Goal: Task Accomplishment & Management: Manage account settings

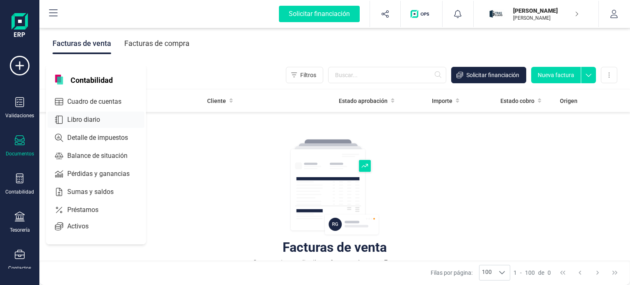
click at [98, 115] on span "Libro diario" at bounding box center [89, 120] width 51 height 10
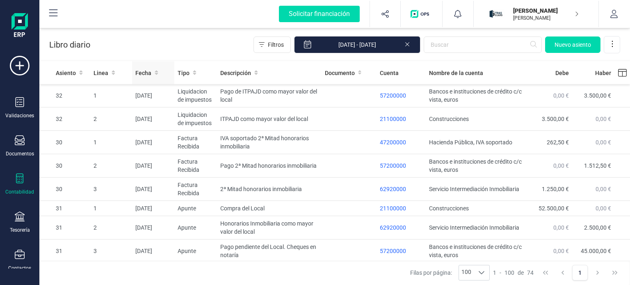
click at [139, 74] on span "Fecha" at bounding box center [143, 73] width 16 height 8
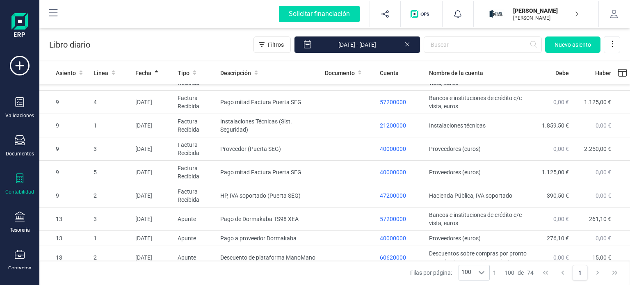
scroll to position [364, 0]
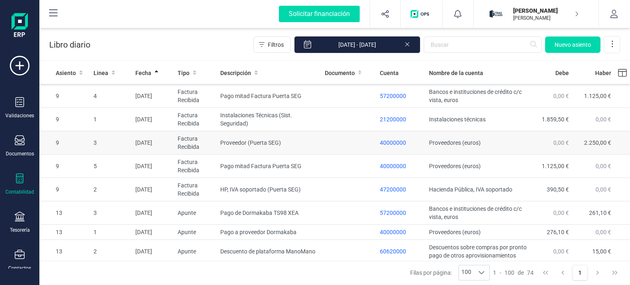
click at [323, 152] on td at bounding box center [348, 142] width 55 height 23
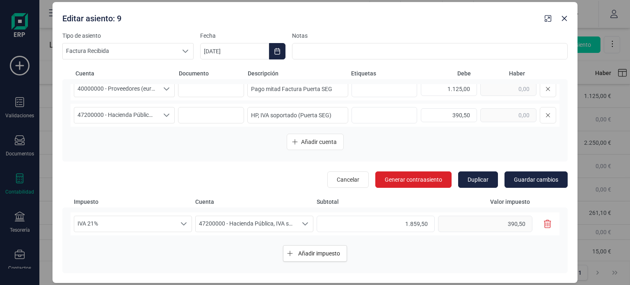
scroll to position [88, 0]
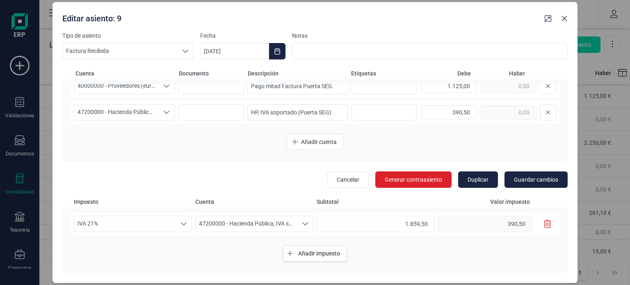
click at [564, 20] on icon "Close" at bounding box center [564, 18] width 7 height 7
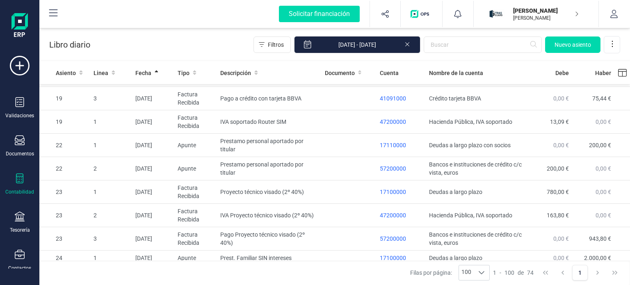
scroll to position [957, 0]
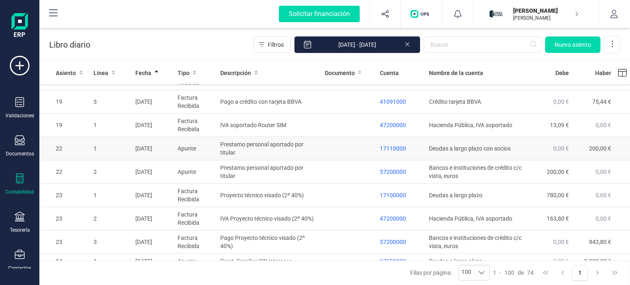
click at [338, 160] on td at bounding box center [348, 148] width 55 height 23
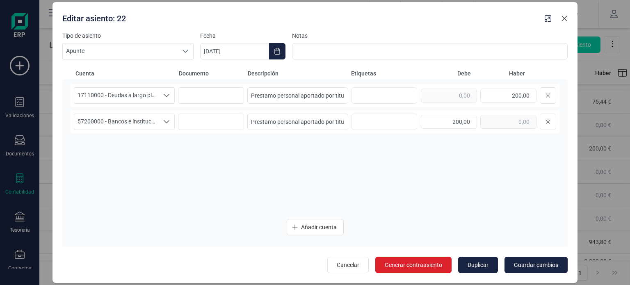
click at [566, 18] on icon "Close" at bounding box center [564, 18] width 7 height 7
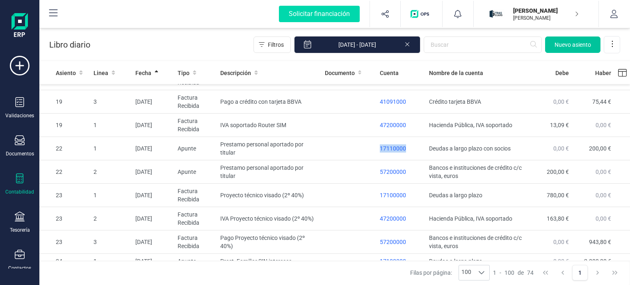
click at [560, 42] on span "Nuevo asiento" at bounding box center [572, 45] width 36 height 8
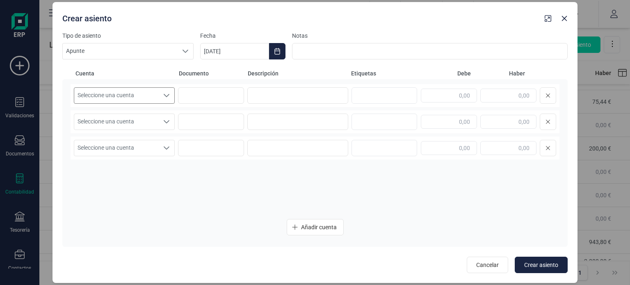
click at [152, 95] on span "Seleccione una cuenta" at bounding box center [116, 96] width 84 height 16
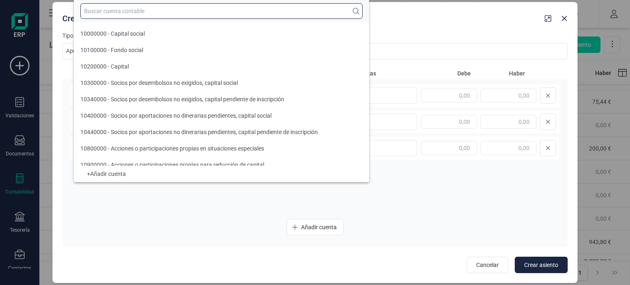
click at [123, 14] on input "text" at bounding box center [221, 11] width 282 height 16
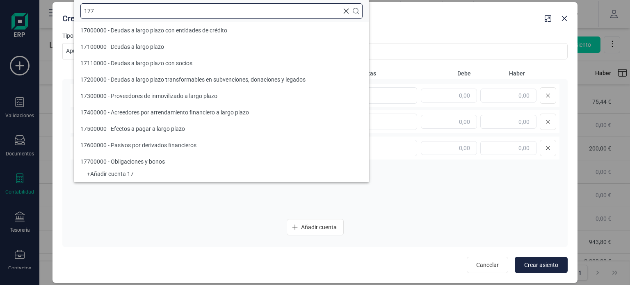
type input "1771"
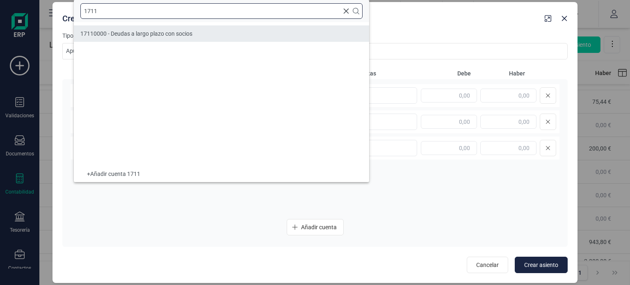
type input "1711"
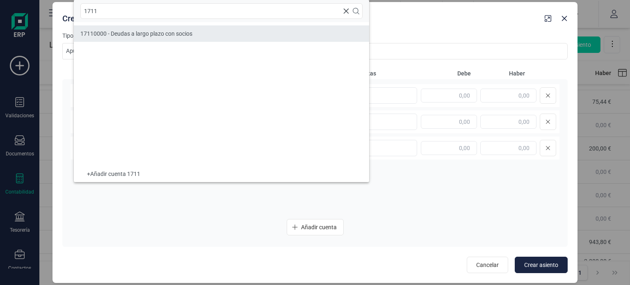
click at [140, 32] on span "17110000 - Deudas a largo plazo con socios" at bounding box center [136, 33] width 112 height 7
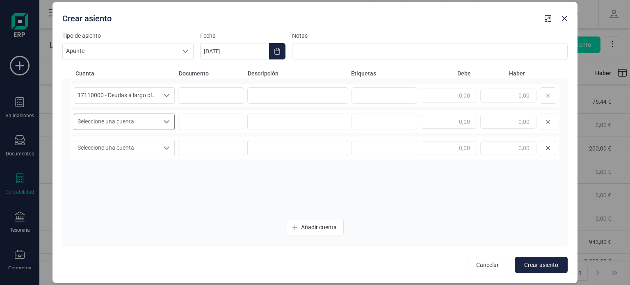
click at [139, 116] on span "Seleccione una cuenta" at bounding box center [116, 122] width 84 height 16
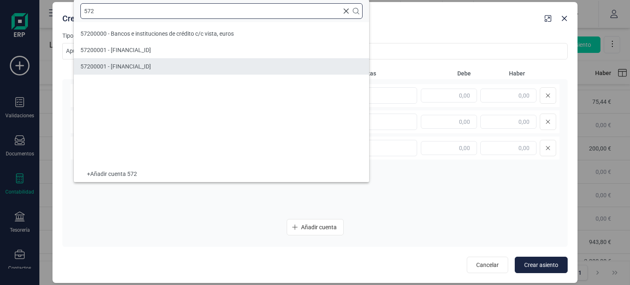
type input "572"
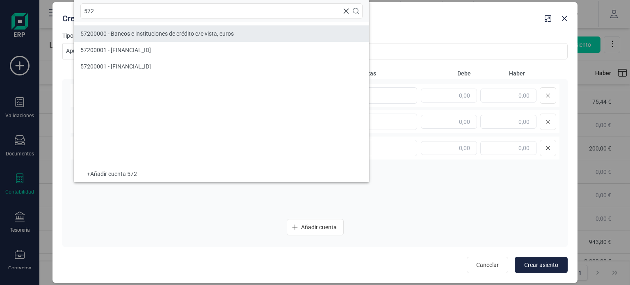
click at [180, 33] on span "57200000 - Bancos e instituciones de crédito c/c vista, euros" at bounding box center [156, 33] width 153 height 7
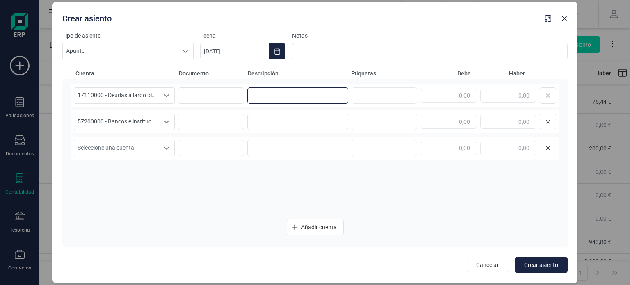
click at [283, 96] on input at bounding box center [297, 95] width 101 height 16
type input "p"
click at [341, 96] on input "Prest. Personal aportado por titular" at bounding box center [297, 95] width 101 height 16
click at [341, 95] on input "Prest. Personal aportado por titular" at bounding box center [297, 95] width 101 height 16
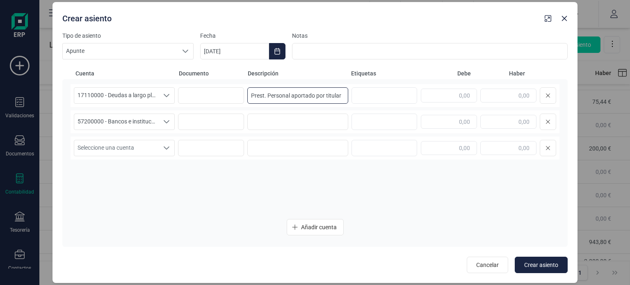
click at [341, 95] on input "Prest. Personal aportado por titular" at bounding box center [297, 95] width 101 height 16
drag, startPoint x: 341, startPoint y: 95, endPoint x: 214, endPoint y: 97, distance: 127.1
click at [214, 97] on div "17110000 - Deudas a largo plazo con socios 17110000 - Deudas a largo plazo con …" at bounding box center [315, 95] width 489 height 23
type input "Prest. Personal aportado por titular"
click at [254, 121] on input at bounding box center [297, 122] width 101 height 16
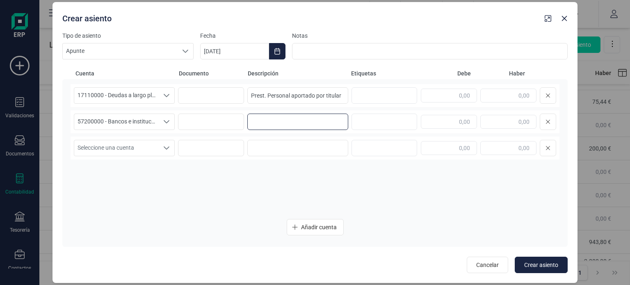
paste input "Prest. Personal aportado por titular"
type input "Prest. Personal aportado por titular"
click at [466, 118] on input "text" at bounding box center [449, 122] width 56 height 14
type input "500,00"
click at [517, 99] on input "text" at bounding box center [508, 96] width 56 height 14
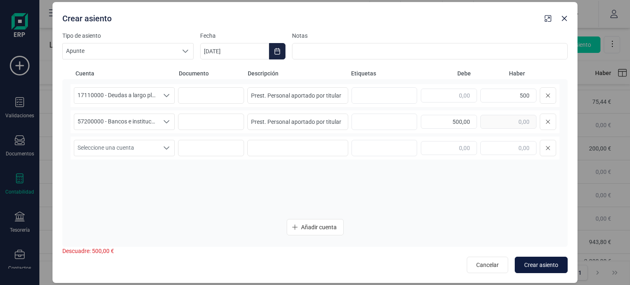
type input "500,00"
click at [534, 265] on span "Crear asiento" at bounding box center [541, 265] width 34 height 8
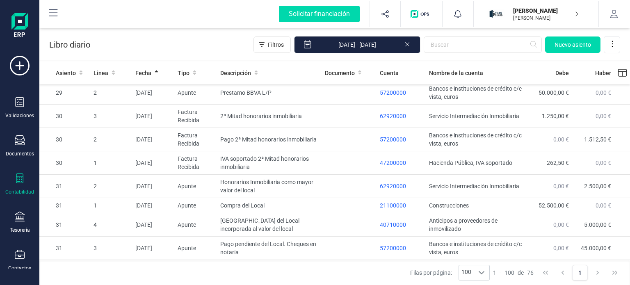
scroll to position [1560, 0]
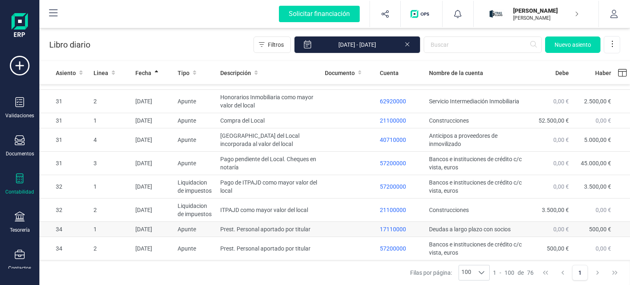
click at [254, 228] on td "Prest. Personal aportado por titular" at bounding box center [269, 229] width 104 height 15
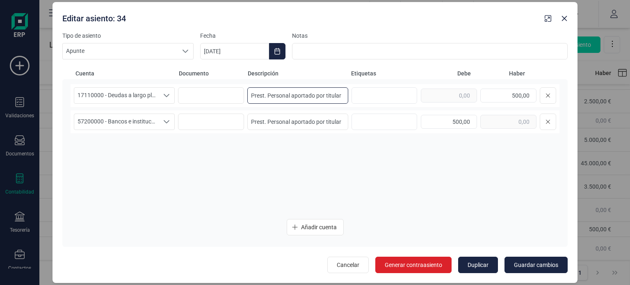
click at [266, 95] on input "Prest. Personal aportado por titular" at bounding box center [297, 95] width 101 height 16
click at [266, 95] on input "Prest aPersonal aportado por titular" at bounding box center [297, 95] width 101 height 16
type input "Prestamo Personal aportado por titular"
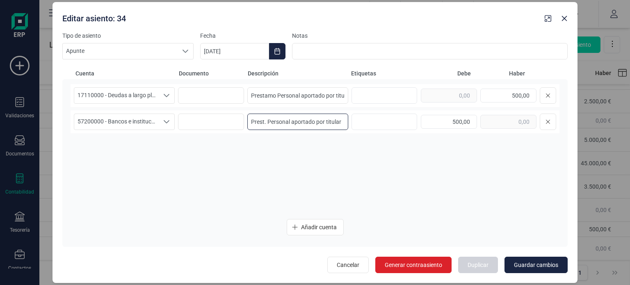
click at [267, 121] on input "Prest. Personal aportado por titular" at bounding box center [297, 122] width 101 height 16
type input "Prestamo Personal aportado por titular"
click at [557, 262] on span "Guardar cambios" at bounding box center [536, 265] width 44 height 8
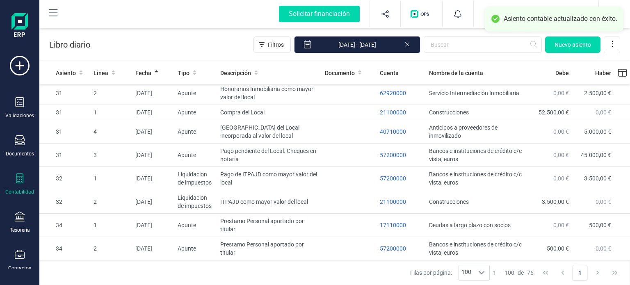
scroll to position [1568, 0]
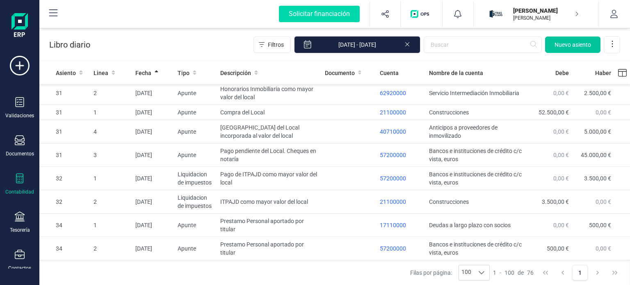
click at [585, 47] on span "Nuevo asiento" at bounding box center [572, 45] width 36 height 8
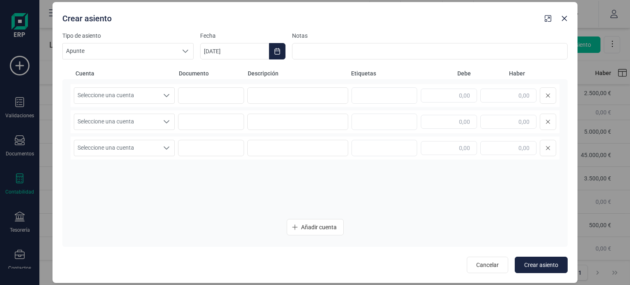
click at [585, 47] on body "Solicitar financiación Validaciones Documentos Documentos Presupuestos Pedidos …" at bounding box center [315, 142] width 630 height 285
click at [152, 99] on span "Seleccione una cuenta" at bounding box center [116, 96] width 84 height 16
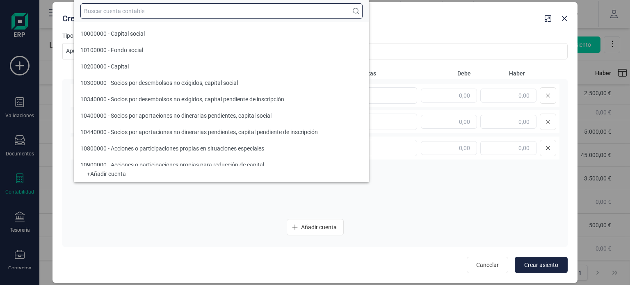
click at [164, 9] on input "text" at bounding box center [221, 11] width 282 height 16
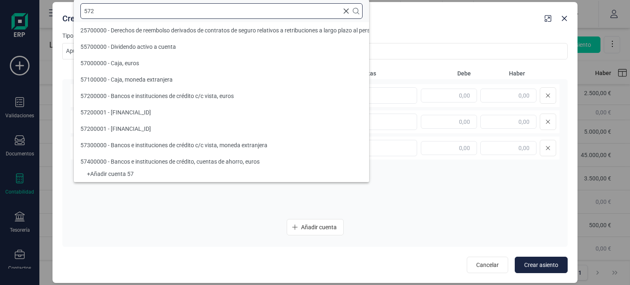
scroll to position [0, 0]
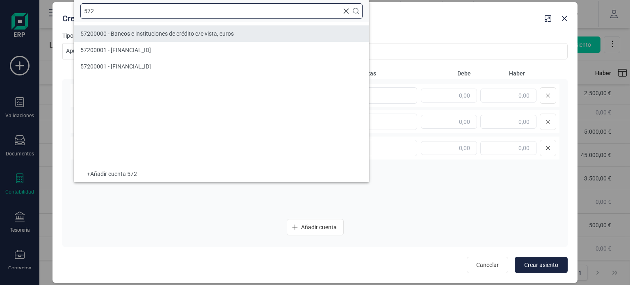
type input "572"
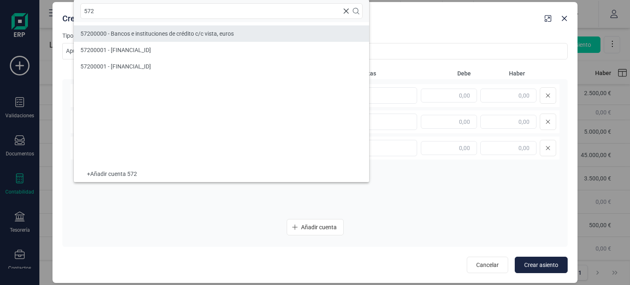
click at [179, 28] on li "57200000 - Bancos e instituciones de crédito c/c vista, euros" at bounding box center [221, 33] width 295 height 16
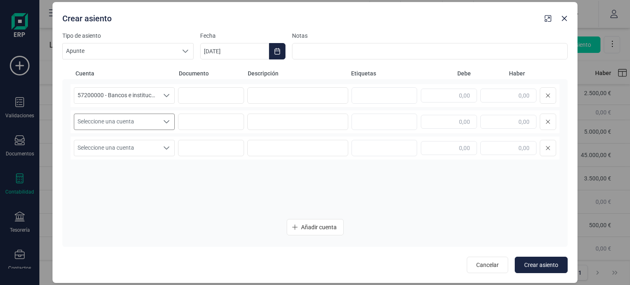
click at [162, 118] on div "Seleccione una cuenta" at bounding box center [167, 122] width 16 height 16
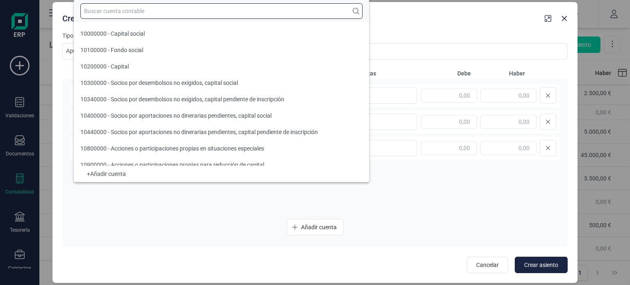
click at [171, 12] on input "text" at bounding box center [221, 11] width 282 height 16
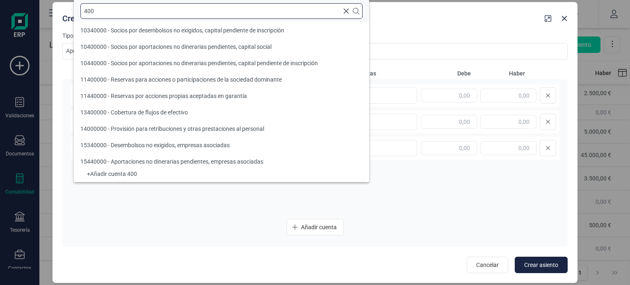
type input "400¡"
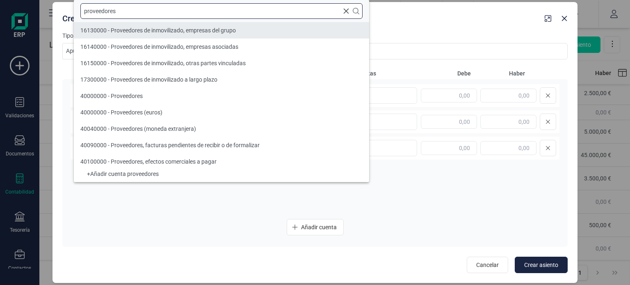
type input "proveedores"
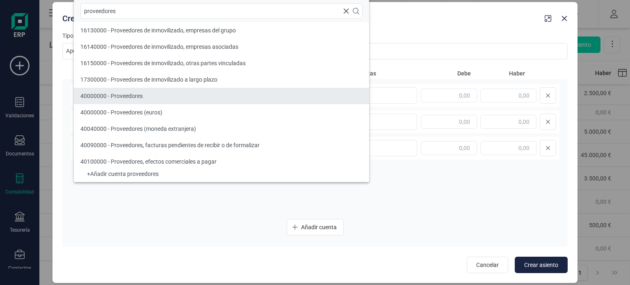
click at [231, 94] on li "40000000 - Proveedores" at bounding box center [221, 96] width 295 height 16
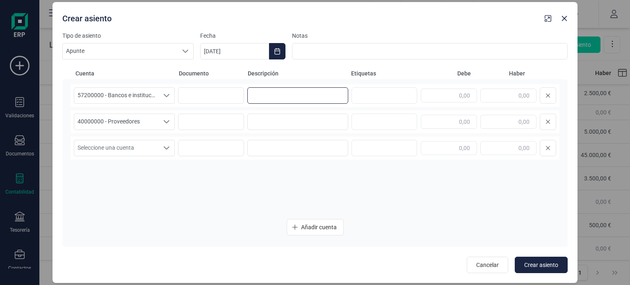
click at [275, 99] on input at bounding box center [297, 95] width 101 height 16
drag, startPoint x: 339, startPoint y: 99, endPoint x: 226, endPoint y: 93, distance: 112.5
click at [226, 93] on div "57200000 - Bancos e instituciones de crédito c/c vista, euros 57200000 - Bancos…" at bounding box center [315, 95] width 489 height 23
type input "Pago pendiente Puerta Seguridad"
click at [253, 119] on input at bounding box center [297, 122] width 101 height 16
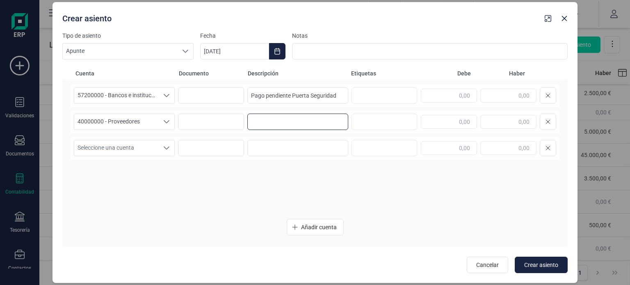
paste input "Pago pendiente Puerta Seguridad"
type input "Pago pendiente Puerta Seguridad"
click at [459, 92] on input "text" at bounding box center [449, 96] width 56 height 14
click at [514, 100] on input "text" at bounding box center [508, 96] width 56 height 14
type input "1.125,00"
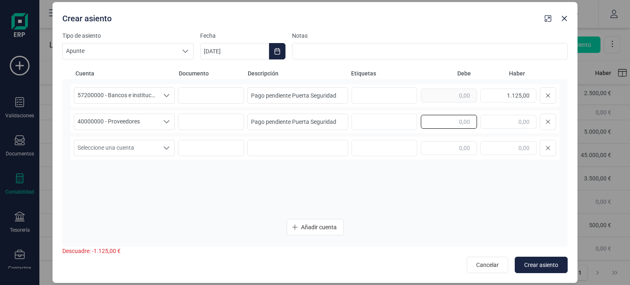
click at [465, 118] on input "text" at bounding box center [449, 122] width 56 height 14
type input "1.125,00"
click at [555, 267] on span "Crear asiento" at bounding box center [541, 265] width 34 height 8
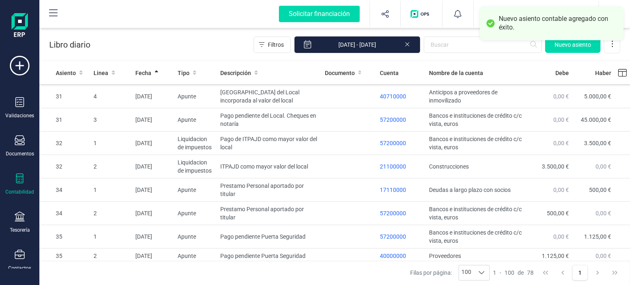
scroll to position [1607, 0]
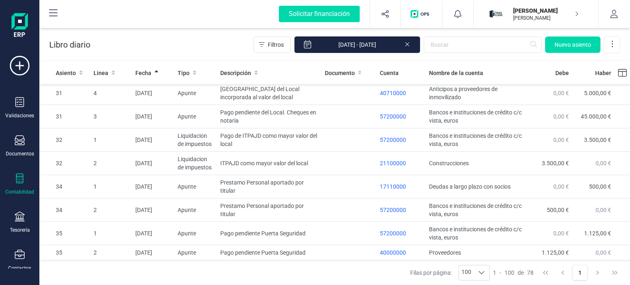
click at [22, 183] on div at bounding box center [20, 179] width 10 height 12
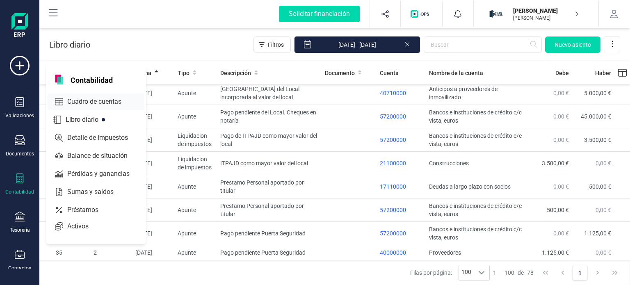
click at [116, 102] on span "Cuadro de cuentas" at bounding box center [100, 102] width 72 height 10
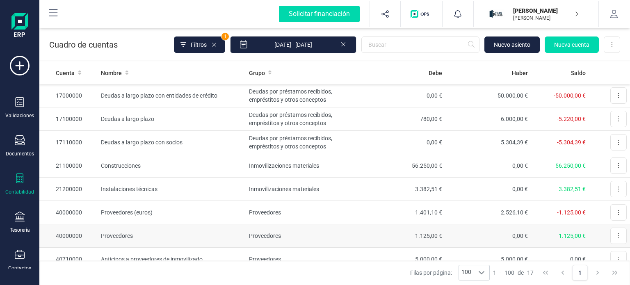
click at [323, 233] on td "Proveedores" at bounding box center [303, 235] width 114 height 23
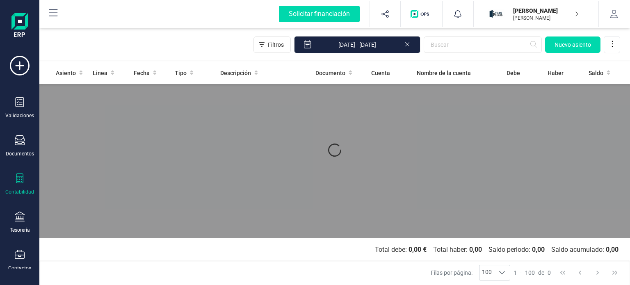
click at [323, 233] on div "Asiento Linea Fecha Tipo Descripción Documento Cuenta Nombre de la cuenta Debe …" at bounding box center [334, 149] width 590 height 177
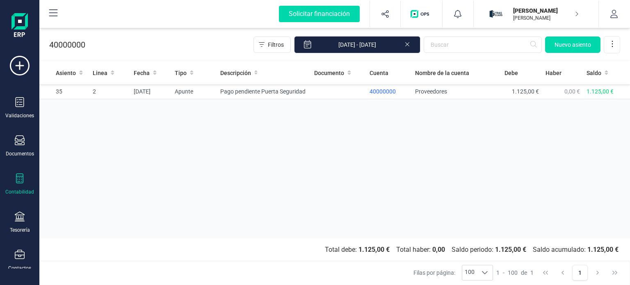
click at [19, 173] on icon at bounding box center [19, 178] width 7 height 10
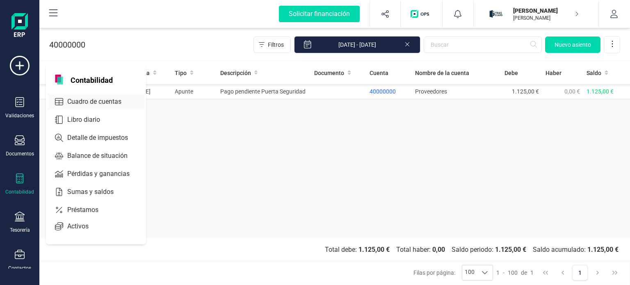
click at [88, 93] on div "Cuadro de cuentas" at bounding box center [96, 101] width 97 height 16
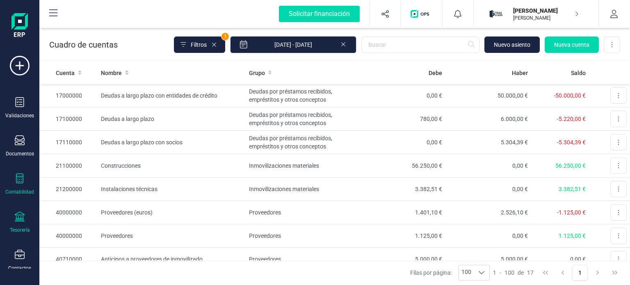
click at [25, 216] on div "Tesorería" at bounding box center [19, 223] width 33 height 22
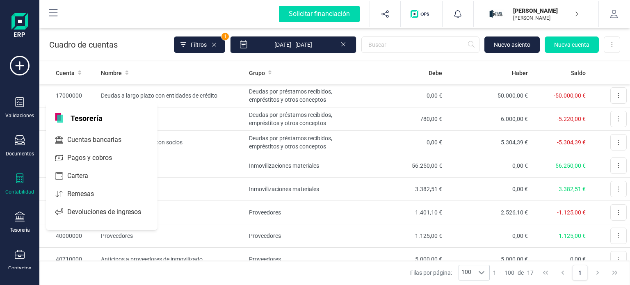
click at [14, 175] on div "Contabilidad" at bounding box center [19, 184] width 33 height 22
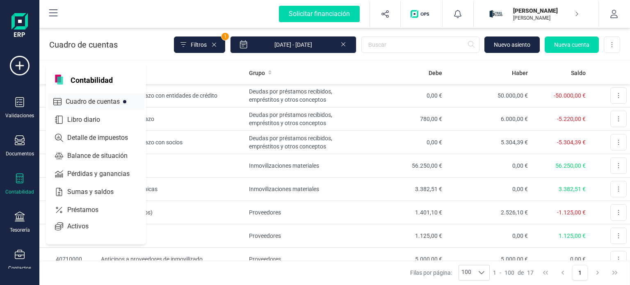
click at [108, 105] on span "Cuadro de cuentas" at bounding box center [98, 102] width 72 height 10
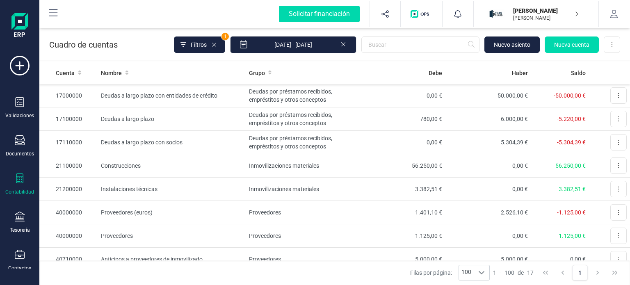
click at [25, 183] on div "Contabilidad" at bounding box center [19, 184] width 33 height 22
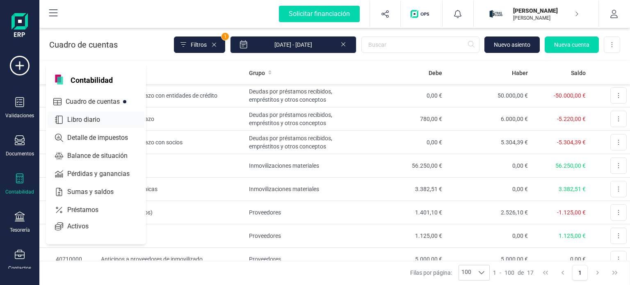
click at [101, 121] on span "Libro diario" at bounding box center [89, 120] width 51 height 10
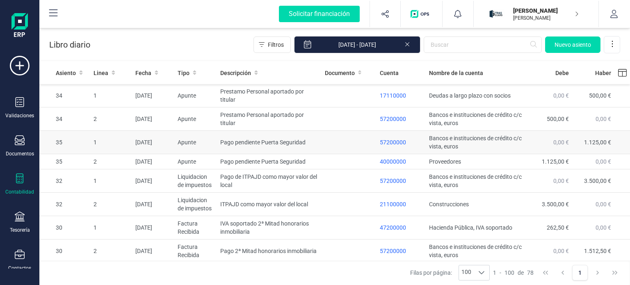
click at [343, 144] on td at bounding box center [348, 142] width 55 height 23
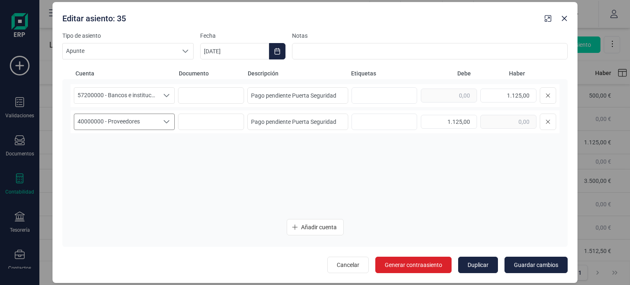
click at [163, 125] on icon "Seleccione una cuenta" at bounding box center [166, 121] width 7 height 7
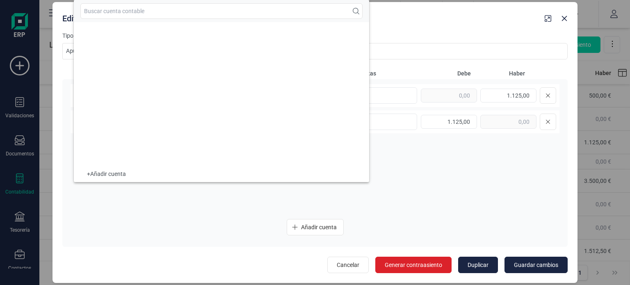
scroll to position [3430, 0]
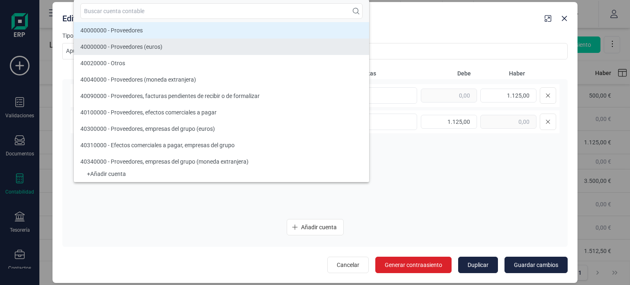
click at [163, 47] on li "40000000 - Proveedores (euros)" at bounding box center [221, 47] width 295 height 16
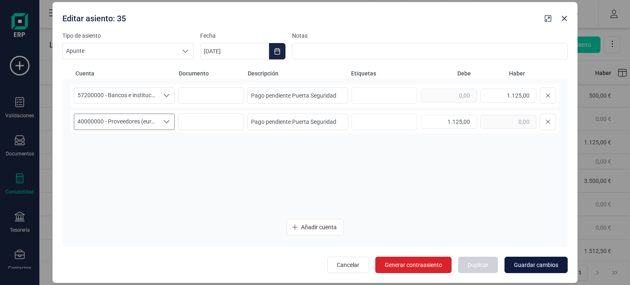
click at [522, 264] on span "Guardar cambios" at bounding box center [536, 265] width 44 height 8
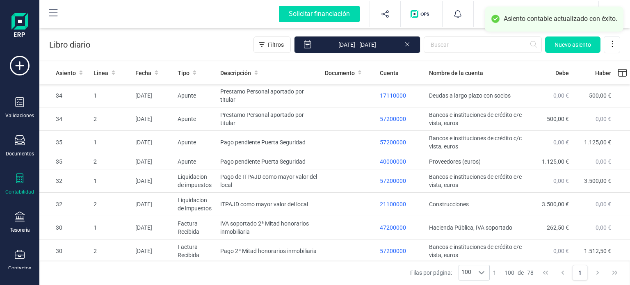
click at [18, 193] on div "Contabilidad" at bounding box center [19, 192] width 29 height 7
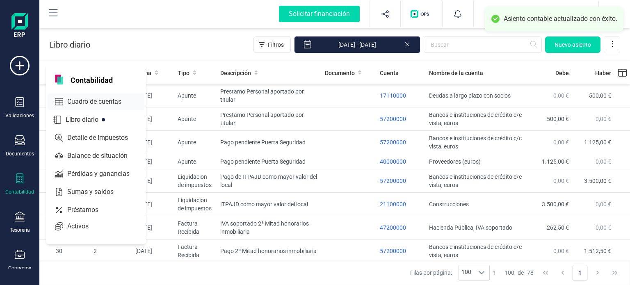
click at [108, 103] on span "Cuadro de cuentas" at bounding box center [100, 102] width 72 height 10
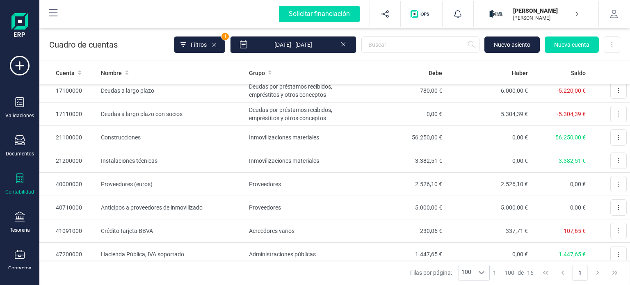
scroll to position [32, 0]
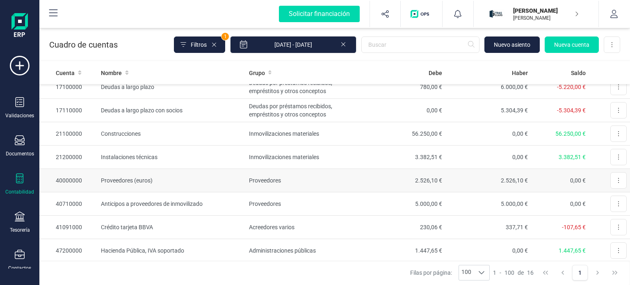
click at [184, 180] on td "Proveedores (euros)" at bounding box center [172, 180] width 148 height 23
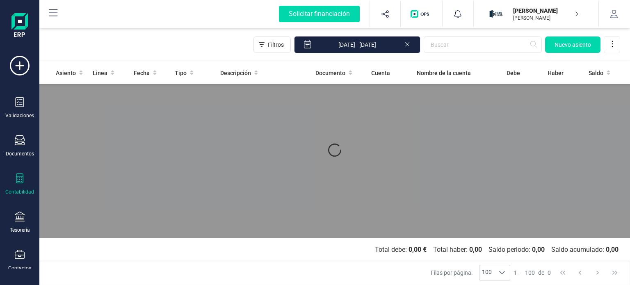
click at [184, 180] on div "Asiento Linea Fecha Tipo Descripción Documento Cuenta Nombre de la cuenta Debe …" at bounding box center [334, 149] width 590 height 177
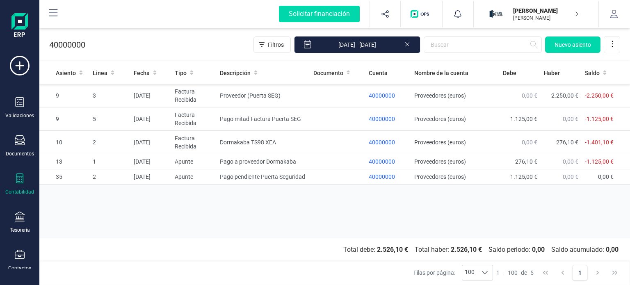
click at [19, 189] on div "Contabilidad" at bounding box center [19, 192] width 29 height 7
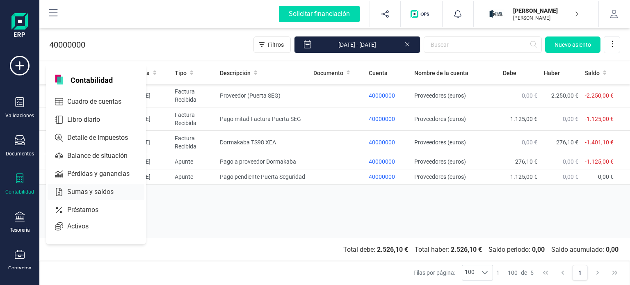
click at [96, 192] on span "Sumas y saldos" at bounding box center [96, 192] width 64 height 10
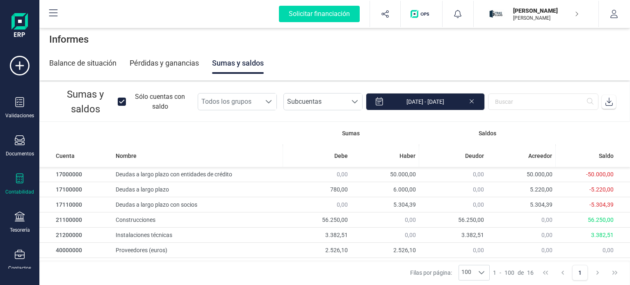
click at [18, 175] on icon at bounding box center [19, 178] width 7 height 10
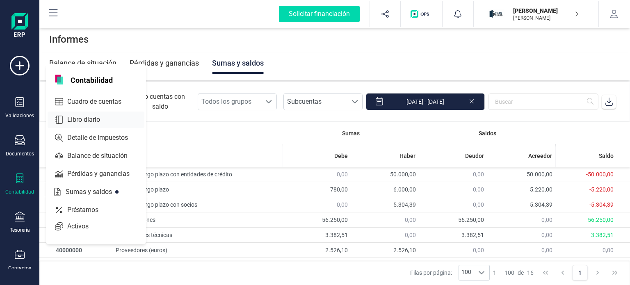
click at [98, 123] on span "Libro diario" at bounding box center [89, 120] width 51 height 10
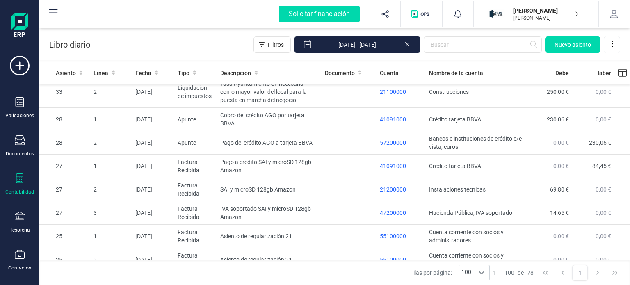
scroll to position [362, 0]
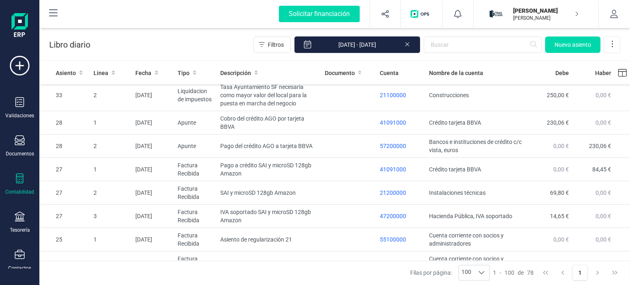
click at [26, 173] on div "Contabilidad" at bounding box center [19, 184] width 33 height 22
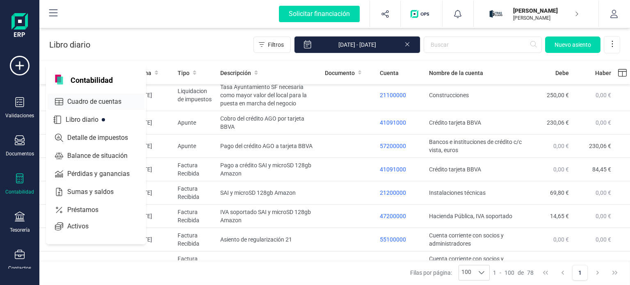
click at [116, 100] on span "Cuadro de cuentas" at bounding box center [100, 102] width 72 height 10
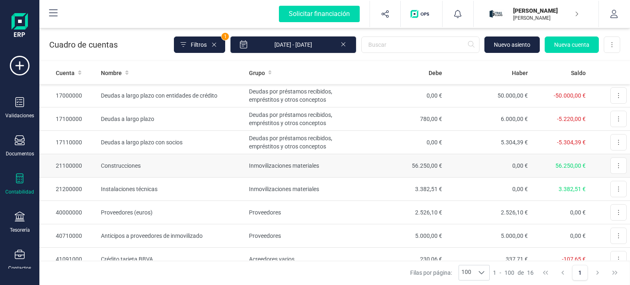
click at [189, 167] on td "Construcciones" at bounding box center [172, 165] width 148 height 23
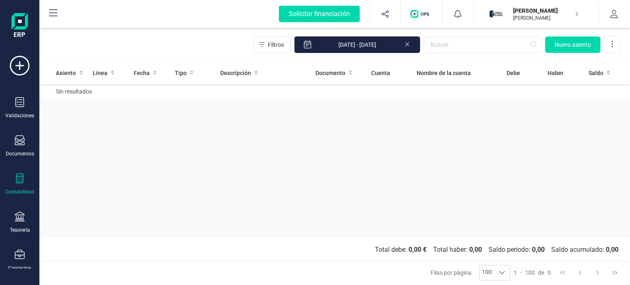
click at [189, 167] on div "Asiento Linea Fecha Tipo Descripción Documento Cuenta Nombre de la cuenta Debe …" at bounding box center [334, 149] width 590 height 177
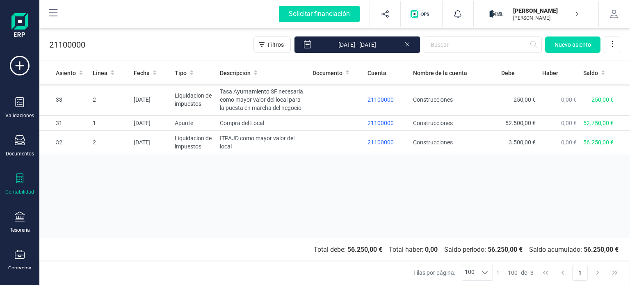
click at [21, 177] on icon at bounding box center [20, 178] width 10 height 10
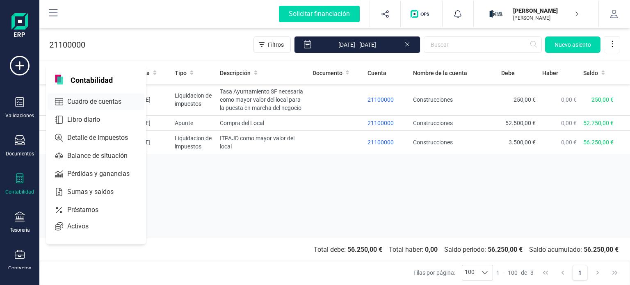
click at [115, 101] on span "Cuadro de cuentas" at bounding box center [100, 102] width 72 height 10
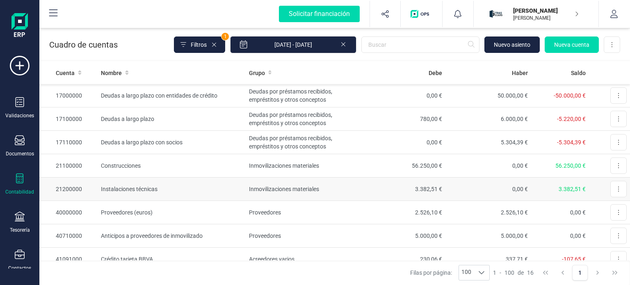
click at [181, 187] on td "Instalaciones técnicas" at bounding box center [172, 188] width 148 height 23
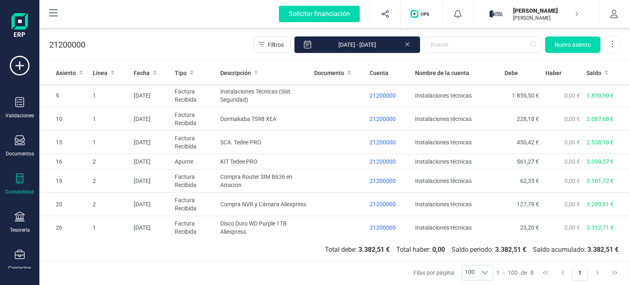
click at [21, 180] on icon at bounding box center [19, 178] width 7 height 10
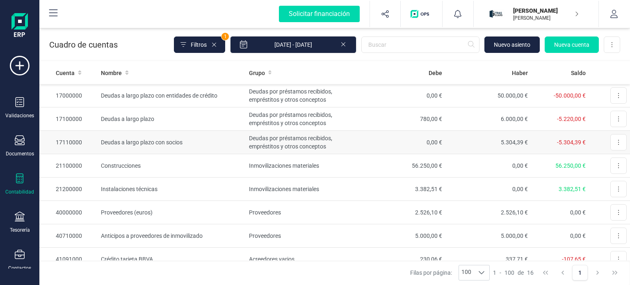
click at [211, 137] on td "Deudas a largo plazo con socios" at bounding box center [172, 142] width 148 height 23
click at [131, 169] on td "Construcciones" at bounding box center [172, 165] width 148 height 23
click at [22, 216] on icon at bounding box center [20, 217] width 10 height 10
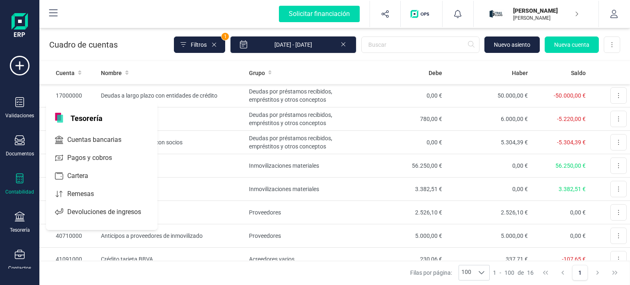
click at [16, 186] on div "Contabilidad" at bounding box center [19, 184] width 33 height 22
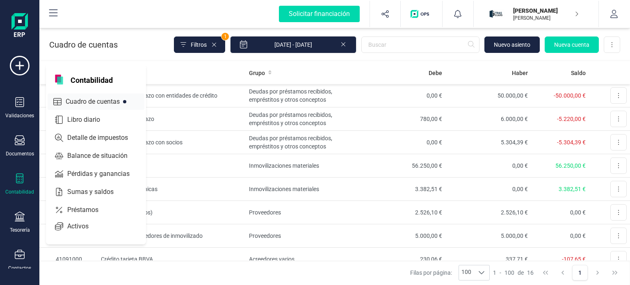
click at [85, 103] on span "Cuadro de cuentas" at bounding box center [98, 102] width 72 height 10
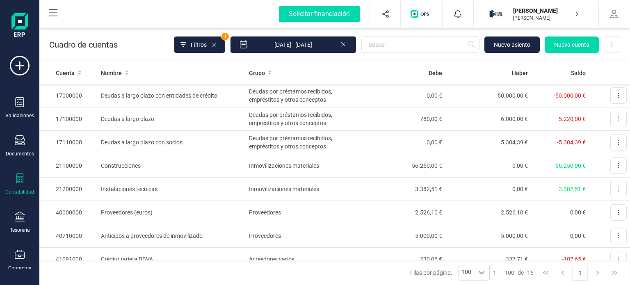
click at [27, 183] on div "Contabilidad" at bounding box center [19, 184] width 33 height 22
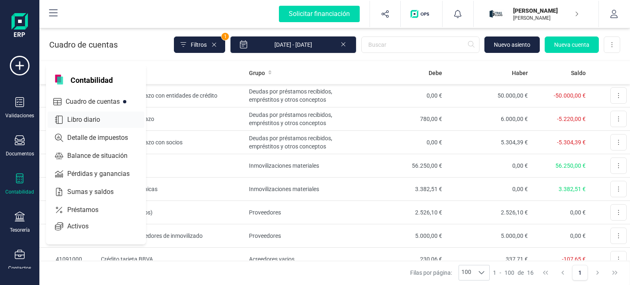
click at [93, 119] on span "Libro diario" at bounding box center [89, 120] width 51 height 10
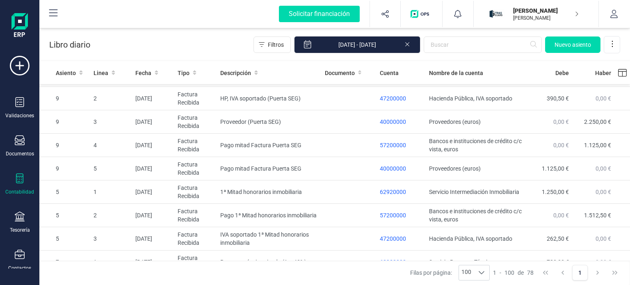
scroll to position [1298, 0]
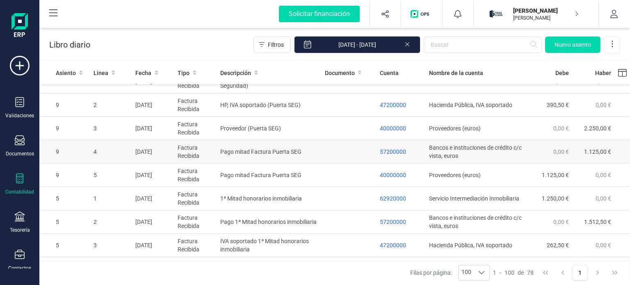
click at [321, 163] on td at bounding box center [348, 151] width 55 height 23
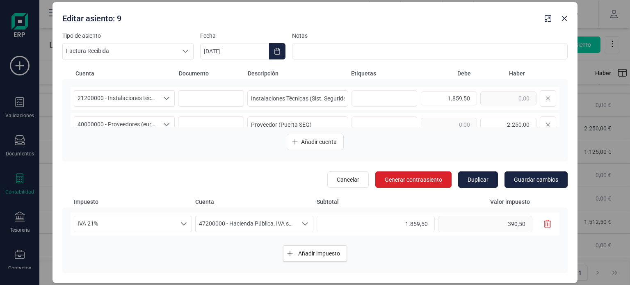
scroll to position [20, 0]
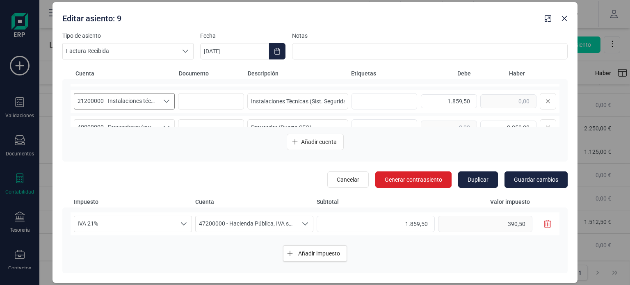
click at [163, 103] on icon "Seleccione una cuenta" at bounding box center [166, 101] width 7 height 7
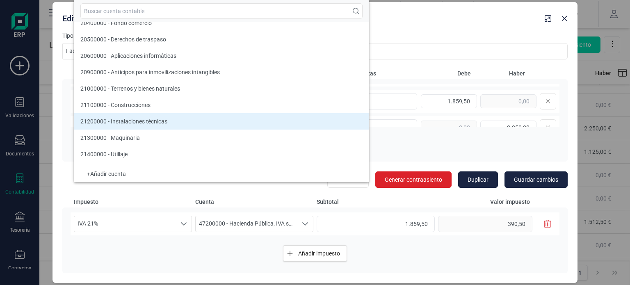
scroll to position [1420, 0]
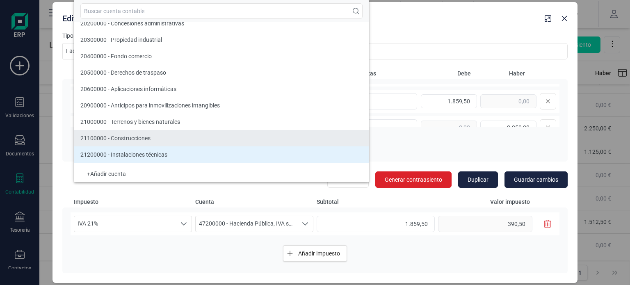
click at [226, 132] on li "21100000 - Construcciones" at bounding box center [224, 138] width 301 height 16
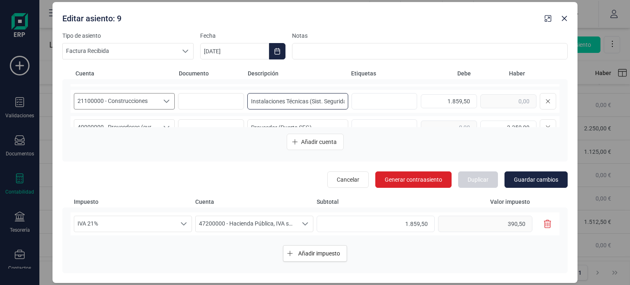
scroll to position [0, 10]
drag, startPoint x: 248, startPoint y: 101, endPoint x: 372, endPoint y: 105, distance: 124.7
click at [372, 105] on div "21100000 - Construcciones 21100000 - Construcciones 21100000 - Construcciones I…" at bounding box center [315, 101] width 489 height 23
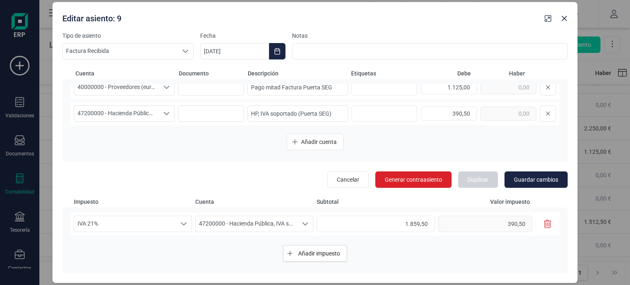
scroll to position [88, 0]
type input "Puerta de Seguridad del local como mayor valor"
click at [544, 175] on span "Guardar cambios" at bounding box center [536, 179] width 44 height 8
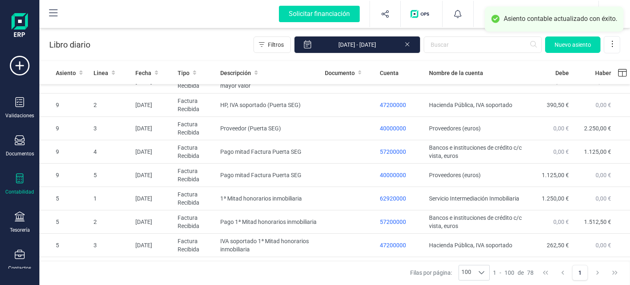
click at [21, 182] on icon at bounding box center [20, 178] width 10 height 10
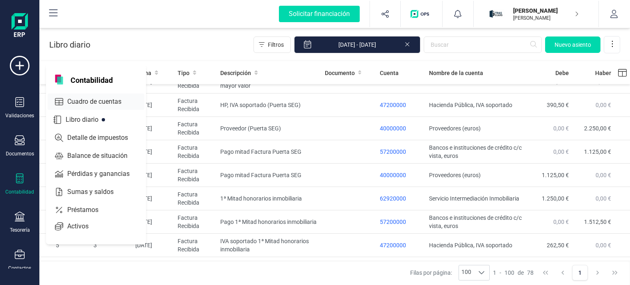
click at [78, 100] on span "Cuadro de cuentas" at bounding box center [100, 102] width 72 height 10
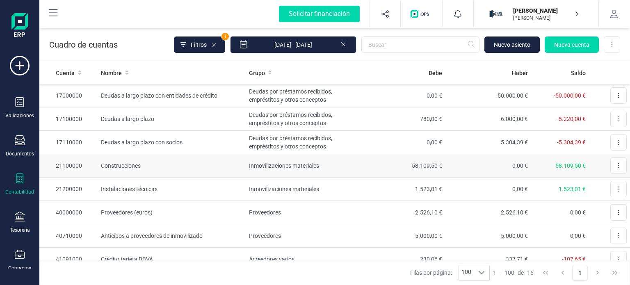
click at [181, 159] on td "Construcciones" at bounding box center [172, 165] width 148 height 23
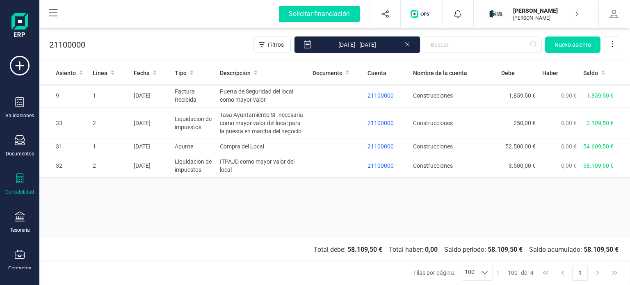
click at [18, 177] on icon at bounding box center [20, 178] width 10 height 10
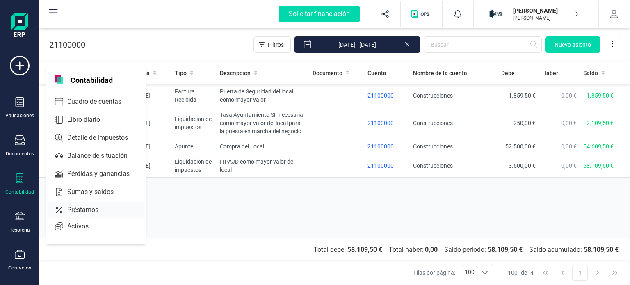
click at [69, 209] on span "Préstamos" at bounding box center [88, 210] width 49 height 10
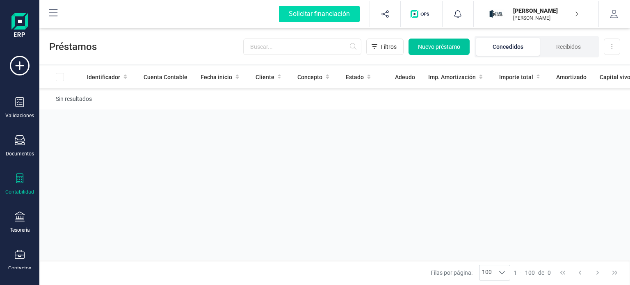
click at [431, 46] on span "Nuevo préstamo" at bounding box center [439, 47] width 42 height 8
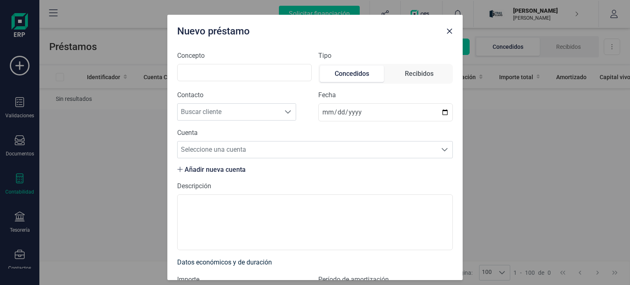
click at [425, 69] on div "Recibidos" at bounding box center [419, 74] width 29 height 10
click at [250, 69] on input "Concepto" at bounding box center [244, 72] width 134 height 17
type input "Prestamo BBVA"
click at [271, 105] on span "Buscar proveedor" at bounding box center [228, 112] width 102 height 16
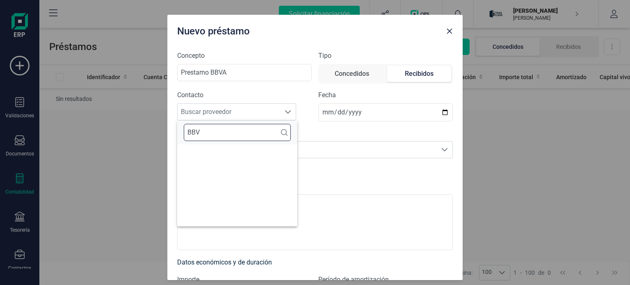
type input "BBVA"
click at [283, 136] on input "BBVA" at bounding box center [237, 132] width 107 height 17
drag, startPoint x: 238, startPoint y: 133, endPoint x: 148, endPoint y: 130, distance: 90.2
click at [148, 130] on body "Solicitar financiación Validaciones Documentos Documentos Presupuestos Pedidos …" at bounding box center [315, 142] width 630 height 285
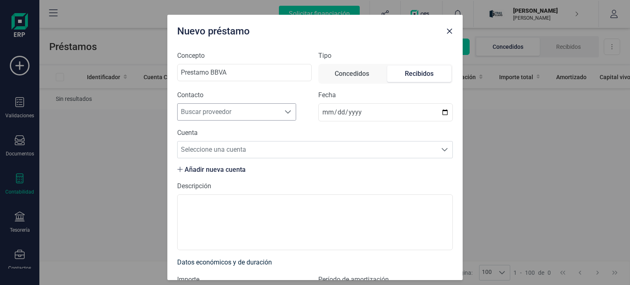
click at [210, 107] on span "Buscar proveedor" at bounding box center [228, 112] width 102 height 16
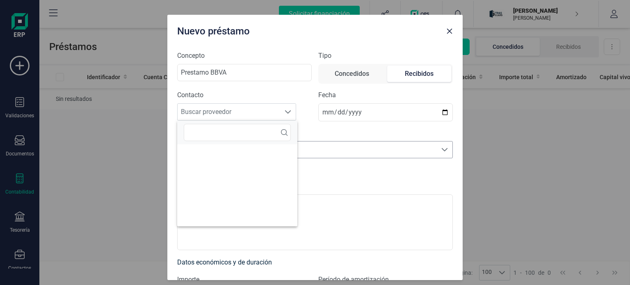
click at [430, 144] on span "Seleccione una cuenta" at bounding box center [306, 149] width 259 height 16
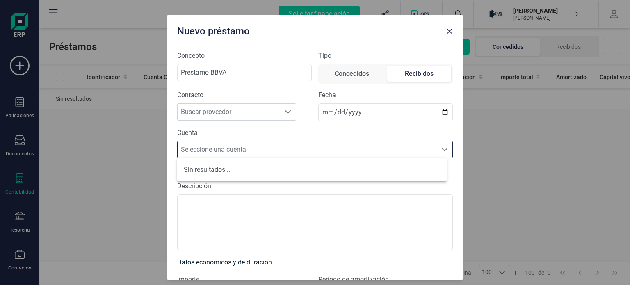
scroll to position [5, 36]
click at [341, 148] on span "Seleccione una cuenta" at bounding box center [306, 149] width 259 height 16
click at [450, 32] on icon "Close" at bounding box center [449, 31] width 5 height 5
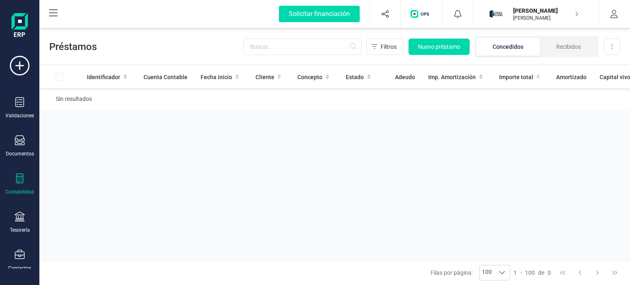
click at [20, 185] on div "Contabilidad" at bounding box center [19, 184] width 33 height 22
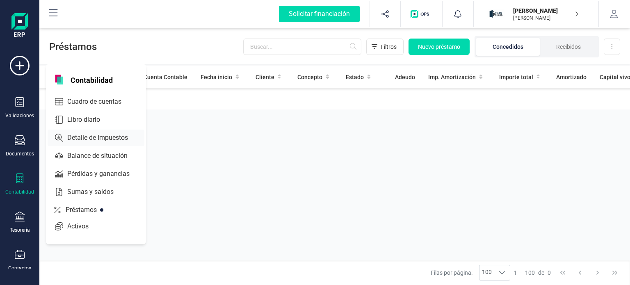
click at [98, 139] on span "Detalle de impuestos" at bounding box center [103, 138] width 79 height 10
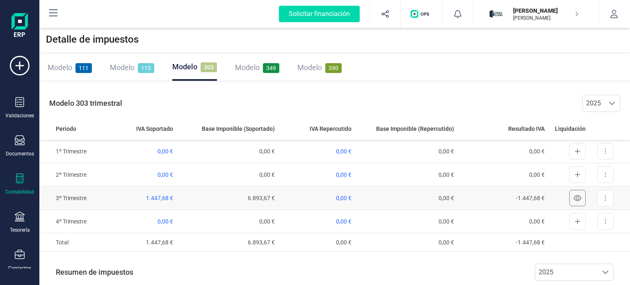
click at [573, 199] on icon at bounding box center [576, 198] width 7 height 7
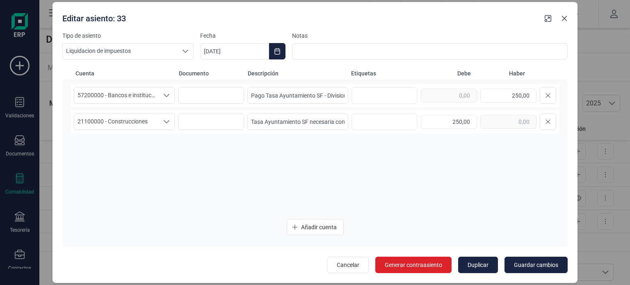
click at [564, 17] on icon "Close" at bounding box center [564, 18] width 7 height 7
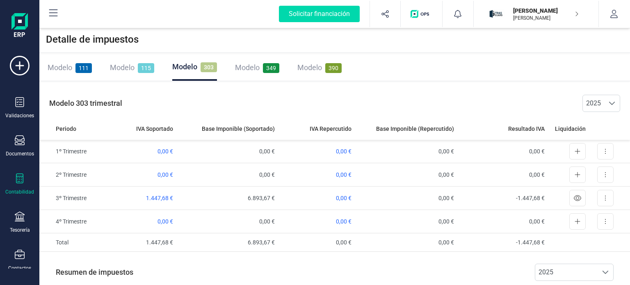
click at [251, 68] on span "Modelo" at bounding box center [247, 67] width 25 height 9
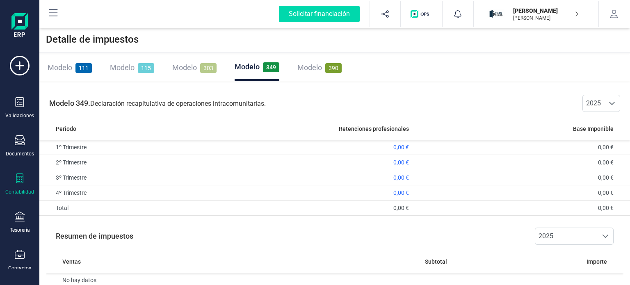
click at [305, 68] on span "Modelo" at bounding box center [309, 67] width 25 height 9
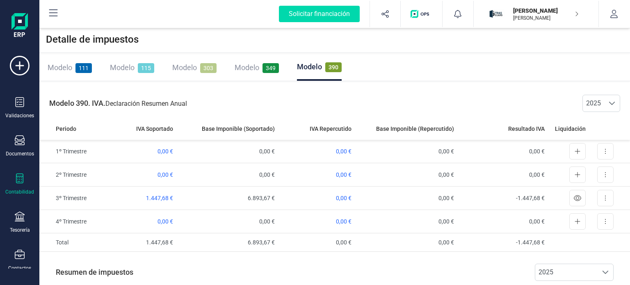
click at [124, 65] on span "Modelo" at bounding box center [122, 67] width 25 height 9
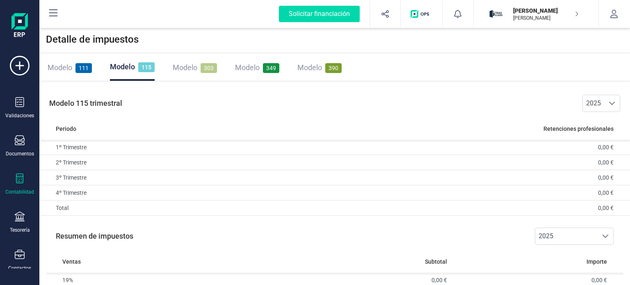
click at [56, 64] on span "Modelo" at bounding box center [60, 67] width 25 height 9
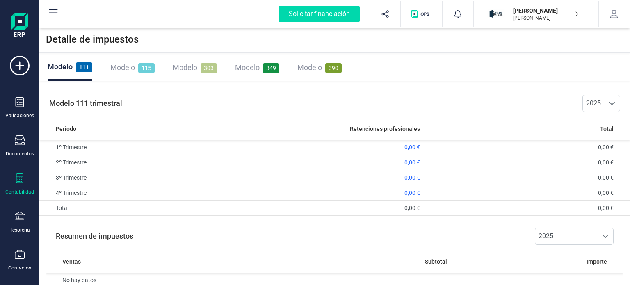
click at [187, 67] on span "Modelo" at bounding box center [185, 67] width 25 height 9
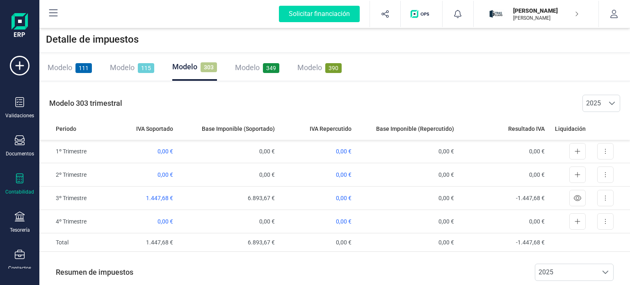
click at [13, 182] on div "Contabilidad" at bounding box center [19, 184] width 33 height 22
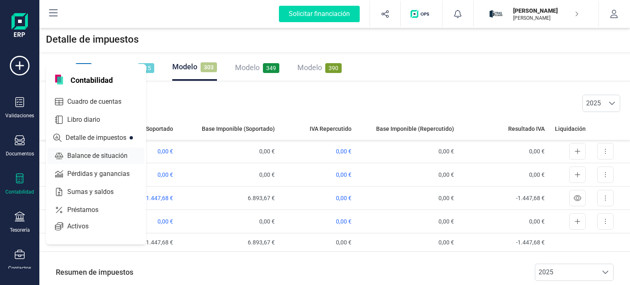
click at [111, 161] on div "Balance de situación" at bounding box center [96, 156] width 97 height 16
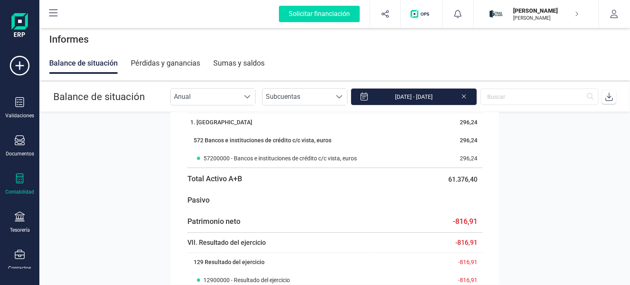
scroll to position [384, 0]
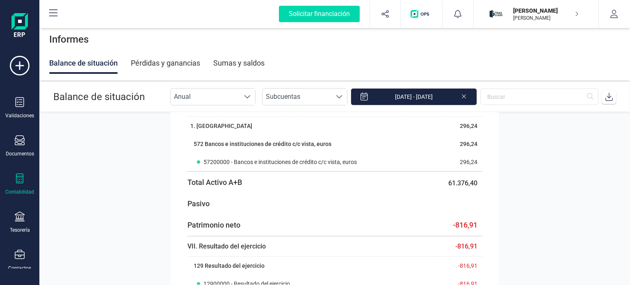
click at [21, 168] on div "Validaciones Documentos Documentos Presupuestos Pedidos Albaranes Facturas Fact…" at bounding box center [19, 224] width 33 height 337
click at [20, 174] on icon at bounding box center [20, 178] width 10 height 10
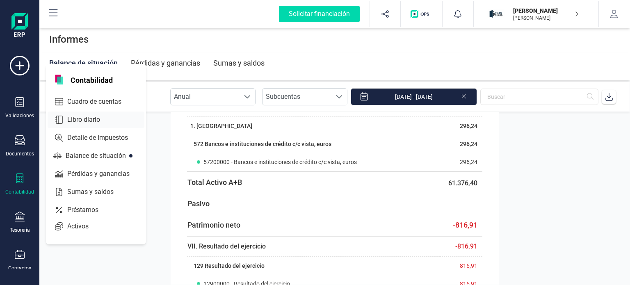
click at [109, 122] on span "Libro diario" at bounding box center [89, 120] width 51 height 10
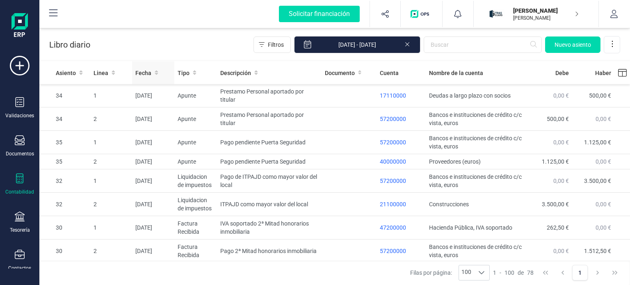
click at [143, 70] on span "Fecha" at bounding box center [143, 73] width 16 height 8
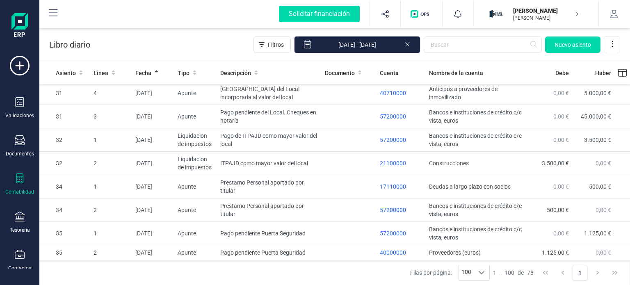
scroll to position [1607, 0]
click at [274, 192] on td "Prestamo Personal aportado por titular" at bounding box center [269, 186] width 104 height 23
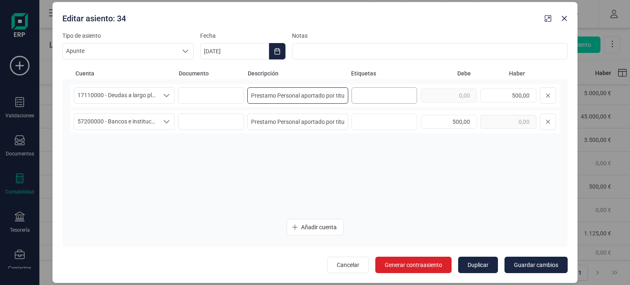
scroll to position [0, 6]
drag, startPoint x: 251, startPoint y: 96, endPoint x: 384, endPoint y: 100, distance: 132.9
click at [384, 100] on div "17110000 - Deudas a largo plazo con socios 17110000 - Deudas a largo plazo con …" at bounding box center [315, 95] width 489 height 23
click at [563, 19] on icon "Close" at bounding box center [564, 18] width 5 height 5
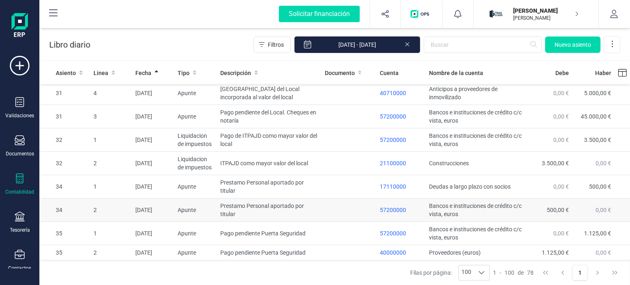
click at [249, 205] on td "Prestamo Personal aportado por titular" at bounding box center [269, 209] width 104 height 23
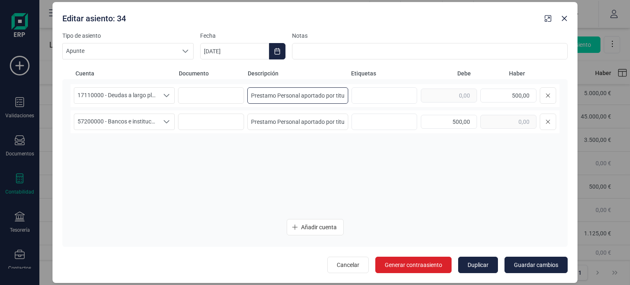
click at [252, 98] on input "Prestamo Personal aportado por titular" at bounding box center [297, 95] width 101 height 16
drag, startPoint x: 251, startPoint y: 123, endPoint x: 389, endPoint y: 126, distance: 138.6
click at [389, 126] on div "57200000 - Bancos e instituciones de crédito c/c vista, euros 57200000 - Bancos…" at bounding box center [315, 121] width 489 height 23
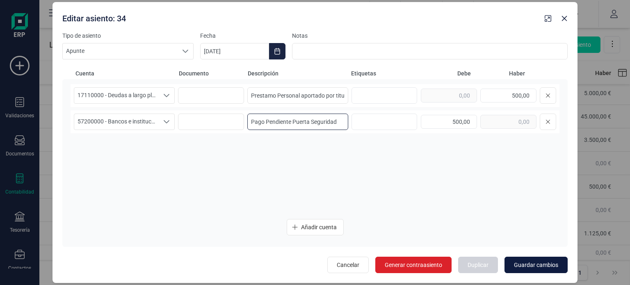
type input "Pago Pendiente Puerta Seguridad"
click at [524, 270] on button "Guardar cambios" at bounding box center [535, 265] width 63 height 16
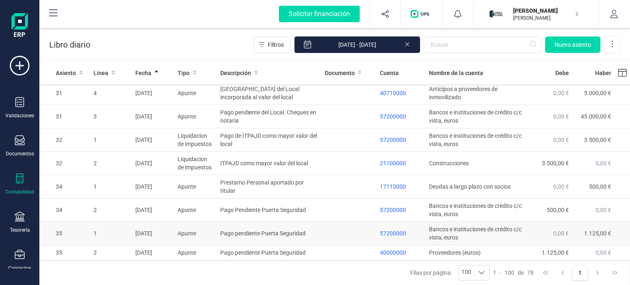
click at [217, 235] on td "Pago pendiente Puerta Seguridad" at bounding box center [269, 233] width 104 height 23
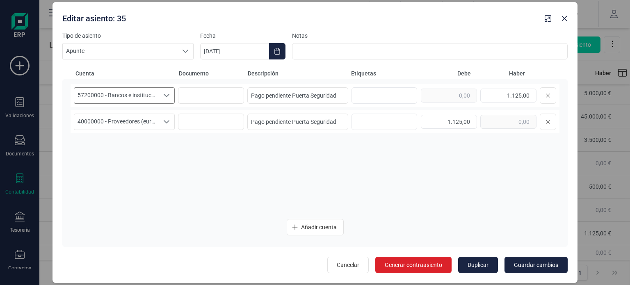
click at [160, 93] on div "Seleccione una cuenta" at bounding box center [167, 96] width 16 height 16
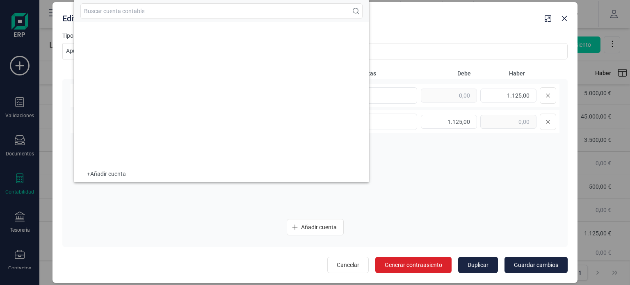
scroll to position [6479, 0]
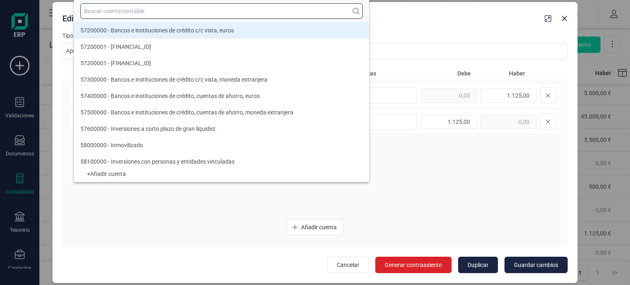
click at [177, 12] on input "text" at bounding box center [221, 11] width 282 height 16
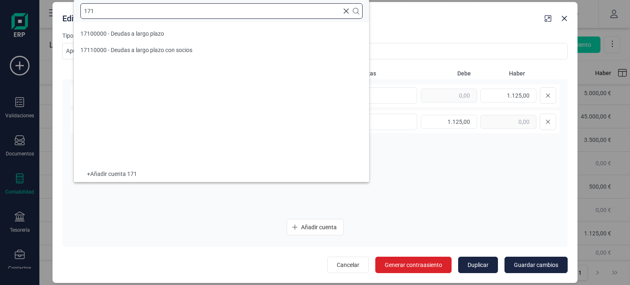
scroll to position [0, 0]
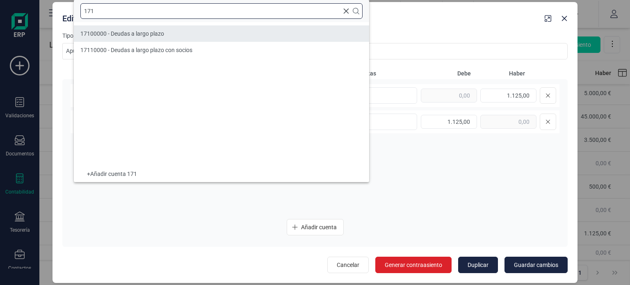
type input "171"
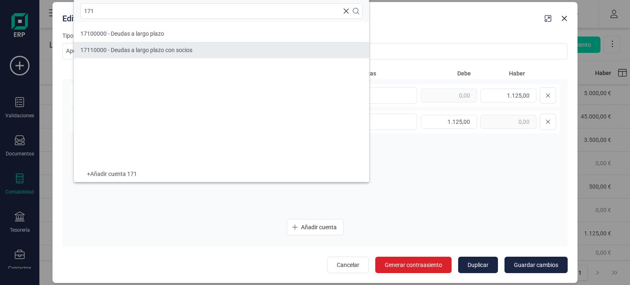
click at [195, 49] on li "17110000 - Deudas a largo plazo con socios" at bounding box center [221, 50] width 295 height 16
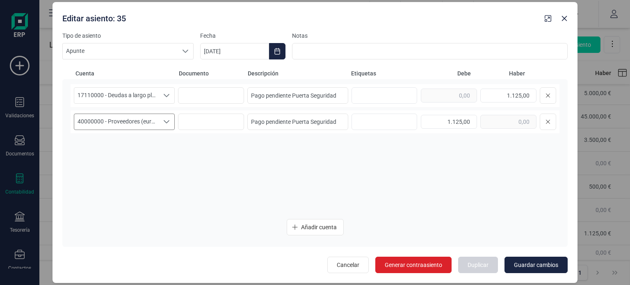
click at [162, 119] on div "Seleccione una cuenta" at bounding box center [167, 122] width 16 height 16
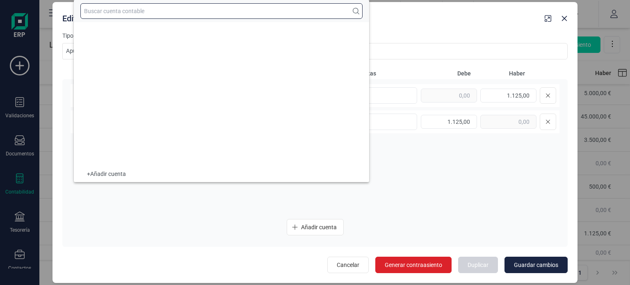
scroll to position [3446, 0]
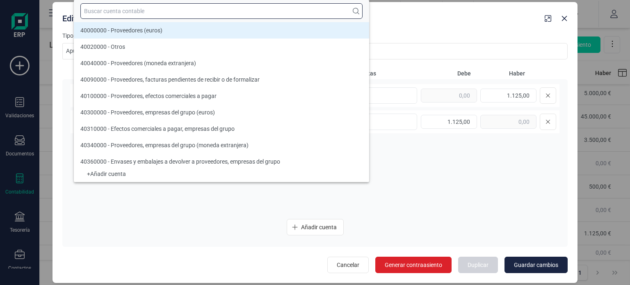
click at [154, 14] on input "text" at bounding box center [221, 11] width 282 height 16
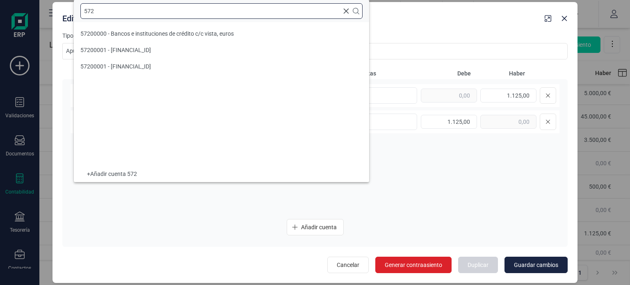
scroll to position [0, 0]
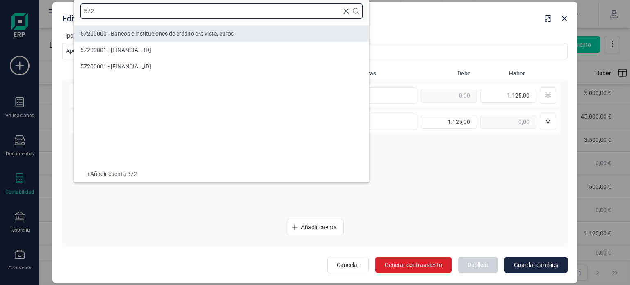
type input "572"
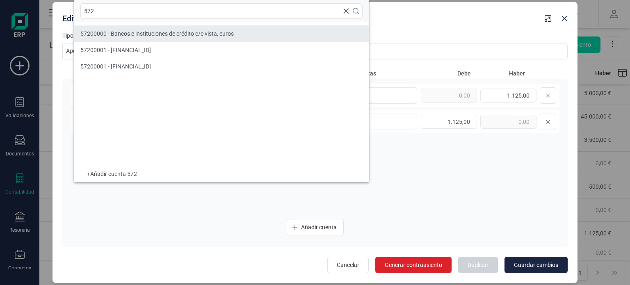
click at [166, 32] on span "57200000 - Bancos e instituciones de crédito c/c vista, euros" at bounding box center [156, 33] width 153 height 7
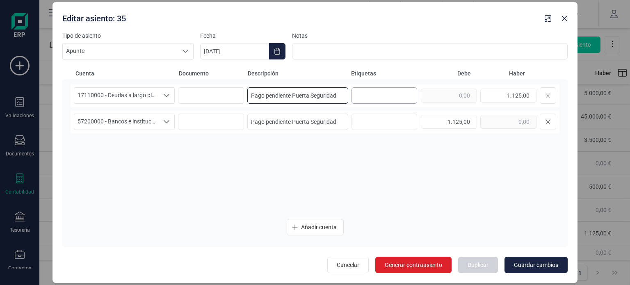
drag, startPoint x: 250, startPoint y: 91, endPoint x: 369, endPoint y: 102, distance: 119.3
click at [369, 102] on div "17110000 - Deudas a largo plazo con socios 17110000 - Deudas a largo plazo con …" at bounding box center [315, 95] width 489 height 23
paste input "restamo Personal aportado por titular"
type input "Prestamo Personal aportado por titular"
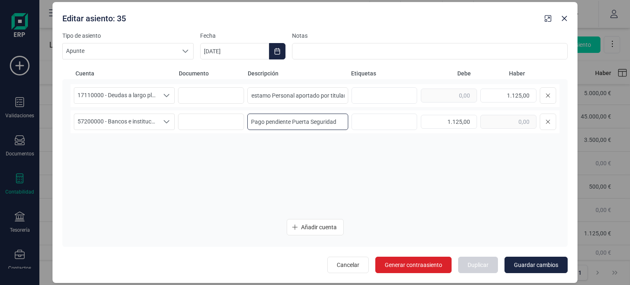
scroll to position [0, 0]
drag, startPoint x: 251, startPoint y: 123, endPoint x: 364, endPoint y: 128, distance: 113.2
click at [364, 128] on div "57200000 - Bancos e instituciones de crédito c/c vista, euros 57200000 - Bancos…" at bounding box center [315, 121] width 489 height 23
paste input "restamo Personal aportado por titular"
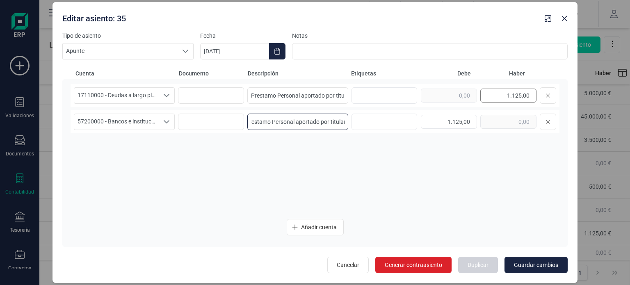
type input "Prestamo Personal aportado por titular"
drag, startPoint x: 506, startPoint y: 98, endPoint x: 543, endPoint y: 99, distance: 36.9
click at [543, 99] on div "1.125,00" at bounding box center [488, 95] width 135 height 16
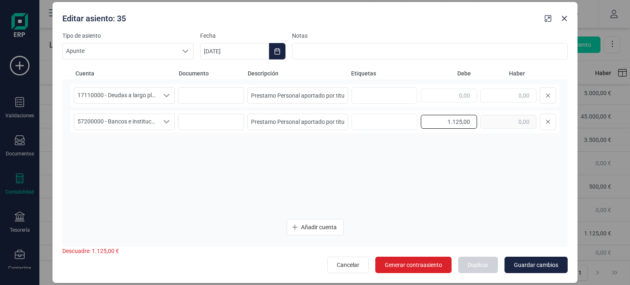
drag, startPoint x: 444, startPoint y: 122, endPoint x: 477, endPoint y: 125, distance: 33.0
click at [477, 125] on div "1.125,00" at bounding box center [488, 122] width 135 height 16
type input "500,00"
click at [514, 98] on input "text" at bounding box center [508, 96] width 56 height 14
type input "500,00"
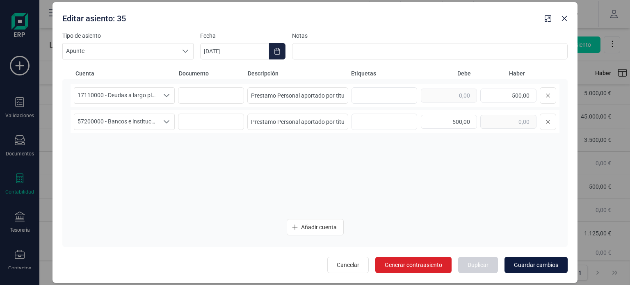
click at [524, 263] on span "Guardar cambios" at bounding box center [536, 265] width 44 height 8
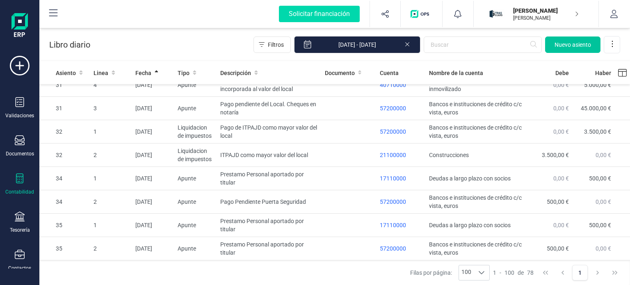
click at [567, 47] on span "Nuevo asiento" at bounding box center [572, 45] width 36 height 8
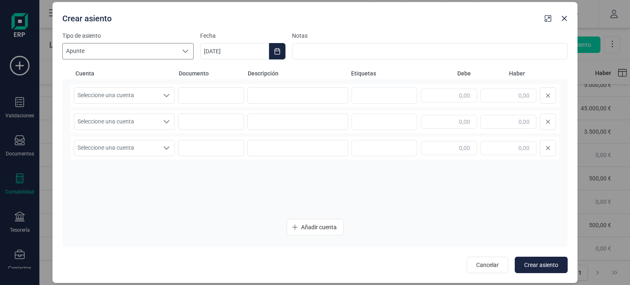
click at [185, 51] on icon at bounding box center [185, 51] width 7 height 7
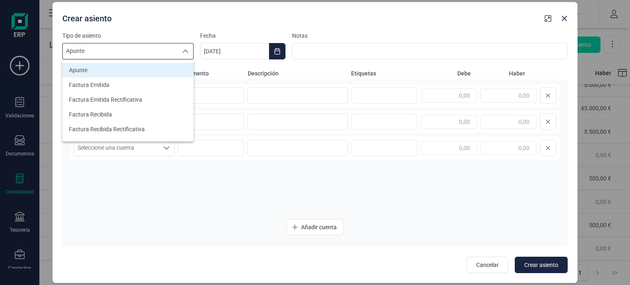
scroll to position [10, 0]
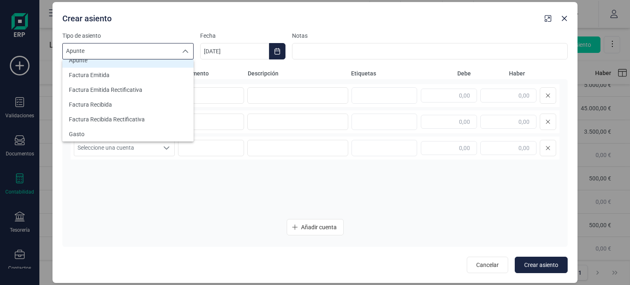
click at [160, 195] on div "Seleccione una cuenta Seleccione una cuenta Seleccione una cuenta Seleccione un…" at bounding box center [315, 148] width 489 height 128
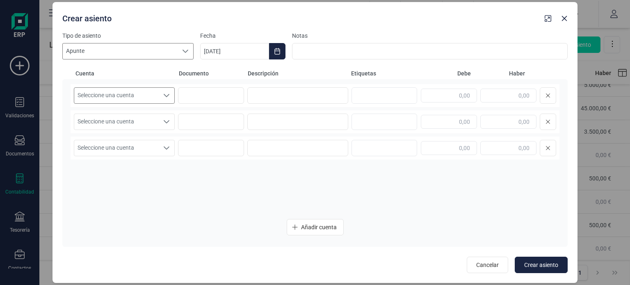
click at [161, 103] on div "Seleccione una cuenta" at bounding box center [167, 96] width 16 height 16
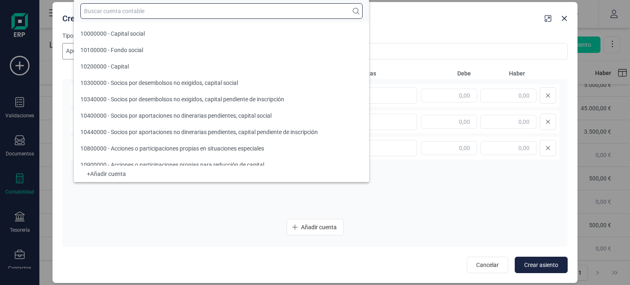
click at [138, 13] on input "text" at bounding box center [221, 11] width 282 height 16
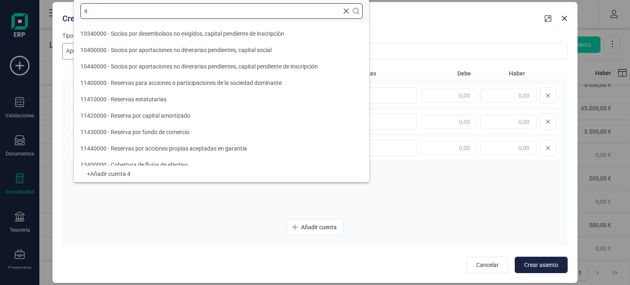
scroll to position [3, 0]
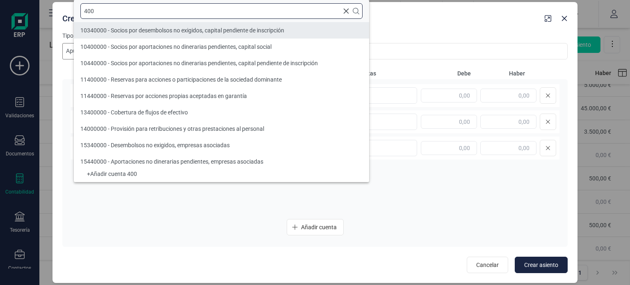
type input "400"
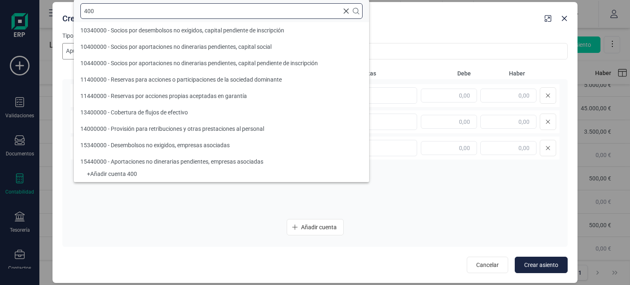
drag, startPoint x: 117, startPoint y: 7, endPoint x: 55, endPoint y: -3, distance: 62.8
click at [55, 0] on html "Solicitar financiación Validaciones Documentos Documentos Presupuestos Pedidos …" at bounding box center [315, 142] width 630 height 285
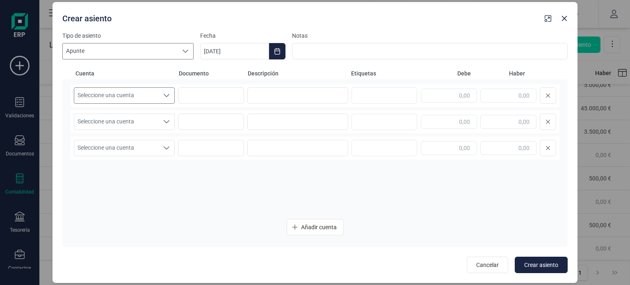
click at [150, 96] on span "Seleccione una cuenta" at bounding box center [116, 96] width 84 height 16
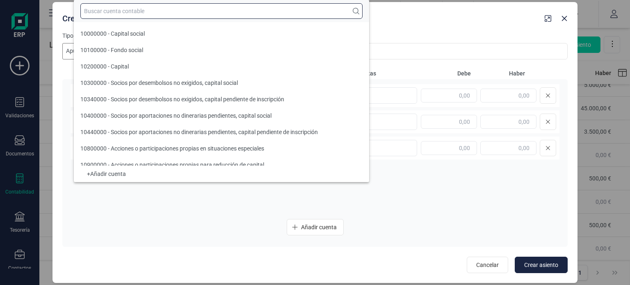
click at [127, 14] on input "text" at bounding box center [221, 11] width 282 height 16
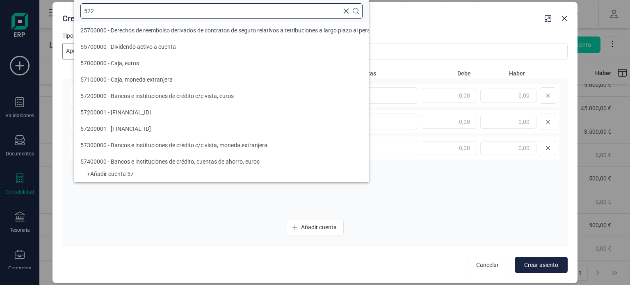
scroll to position [0, 0]
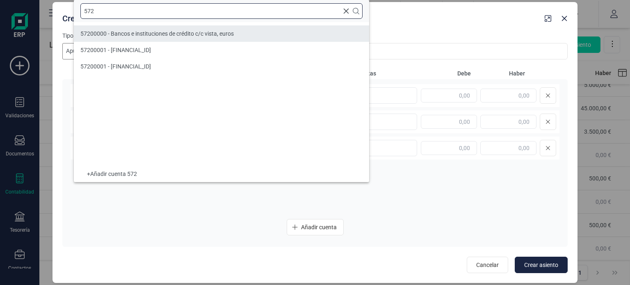
type input "572"
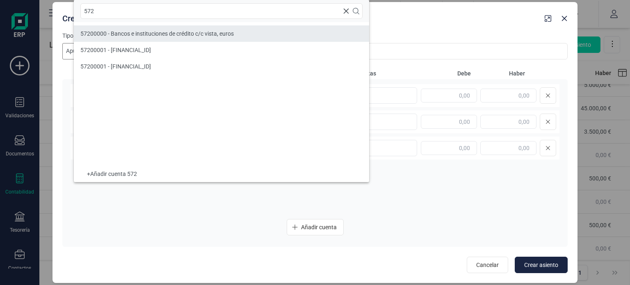
click at [141, 31] on span "57200000 - Bancos e instituciones de crédito c/c vista, euros" at bounding box center [156, 33] width 153 height 7
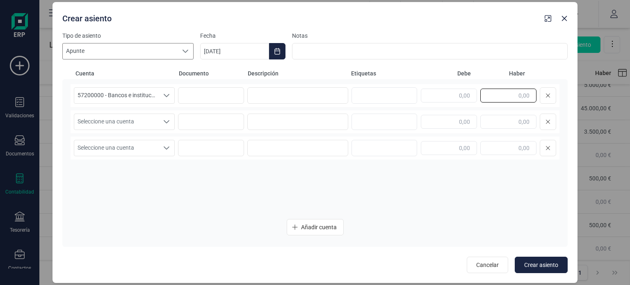
click at [505, 98] on input "text" at bounding box center [508, 96] width 56 height 14
type input "1.125,00"
click at [154, 125] on span "Seleccione una cuenta" at bounding box center [116, 122] width 84 height 16
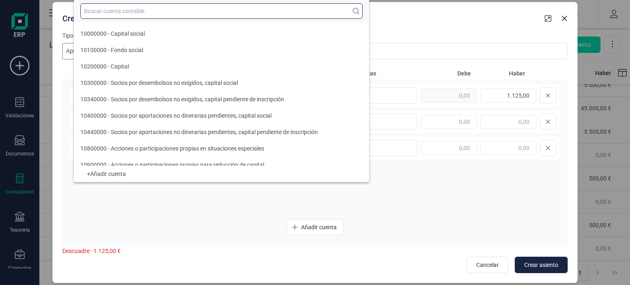
click at [140, 13] on input "text" at bounding box center [221, 11] width 282 height 16
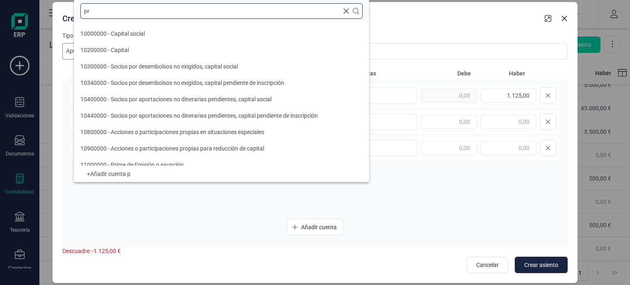
scroll to position [3, 0]
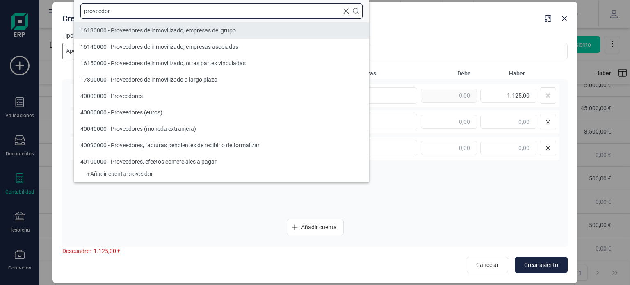
type input "proveedor"
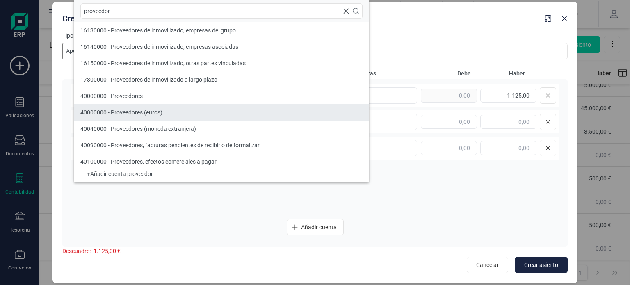
click at [184, 113] on li "40000000 - Proveedores (euros)" at bounding box center [221, 112] width 295 height 16
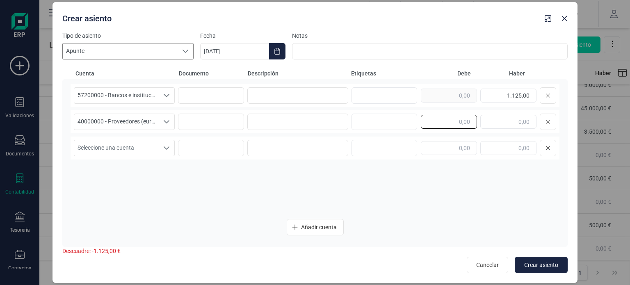
click at [453, 119] on input "text" at bounding box center [449, 122] width 56 height 14
type input "1.125,00"
click at [548, 261] on span "Crear asiento" at bounding box center [541, 265] width 34 height 8
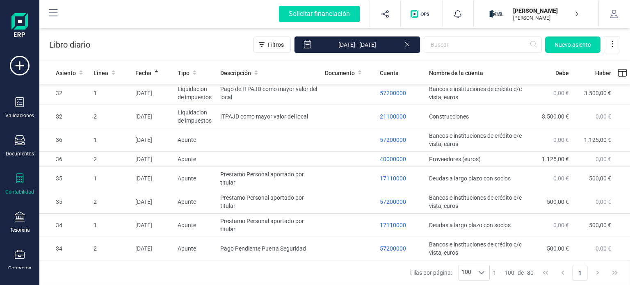
scroll to position [1653, 0]
click at [143, 72] on span "Fecha" at bounding box center [143, 73] width 16 height 8
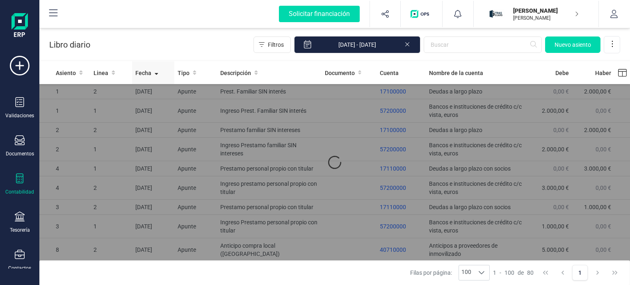
click at [143, 72] on span "Fecha" at bounding box center [143, 73] width 16 height 8
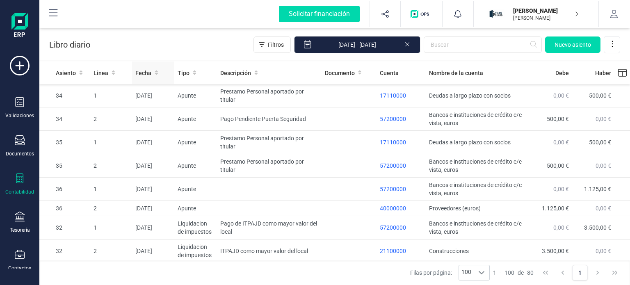
click at [142, 71] on span "Fecha" at bounding box center [143, 73] width 16 height 8
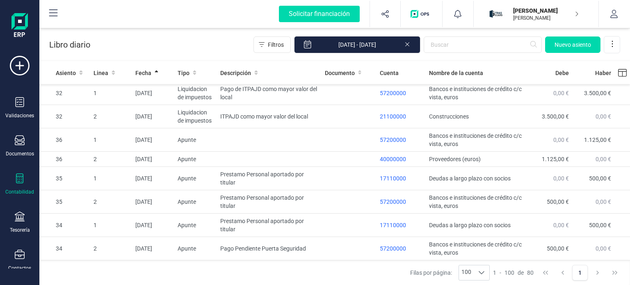
scroll to position [1653, 0]
click at [281, 243] on td "Pago Pendiente Puerta Seguridad" at bounding box center [269, 248] width 104 height 23
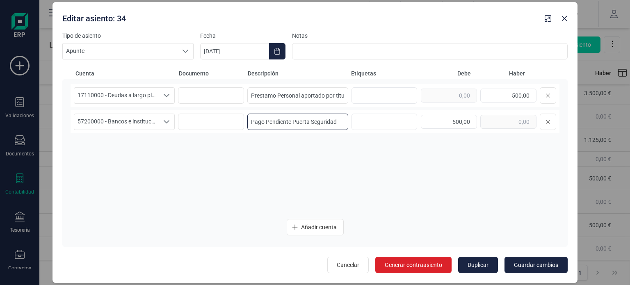
drag, startPoint x: 339, startPoint y: 123, endPoint x: 245, endPoint y: 118, distance: 94.4
click at [245, 118] on div "57200000 - Bancos e instituciones de crédito c/c vista, euros 57200000 - Bancos…" at bounding box center [315, 121] width 489 height 23
click at [564, 23] on button "Close" at bounding box center [563, 18] width 13 height 13
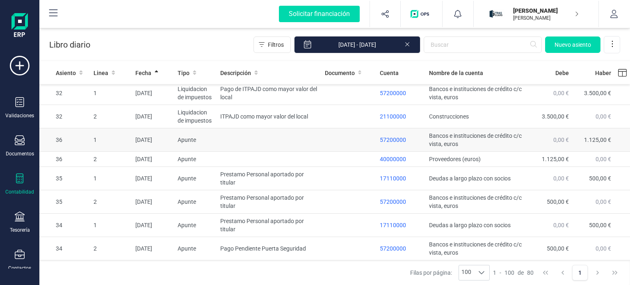
click at [255, 143] on td at bounding box center [269, 139] width 104 height 23
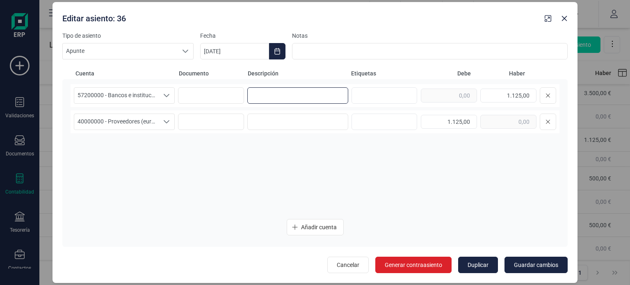
click at [259, 90] on input at bounding box center [297, 95] width 101 height 16
paste input "Pago Pendiente Puerta Seguridad"
type input "Pago Pendiente Puerta Seguridad"
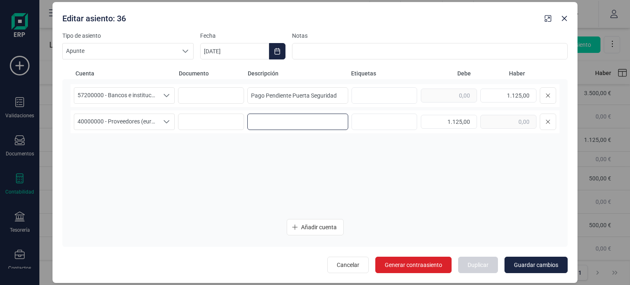
click at [273, 118] on input at bounding box center [297, 122] width 101 height 16
paste input "Pago Pendiente Puerta Seguridad"
type input "Pago Pendiente Puerta Seguridad"
click at [530, 267] on span "Guardar cambios" at bounding box center [536, 265] width 44 height 8
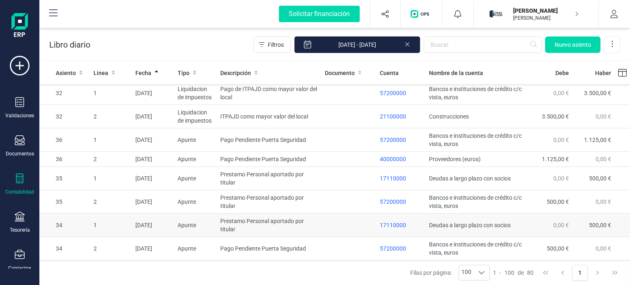
click at [322, 232] on td at bounding box center [348, 225] width 55 height 23
click at [322, 232] on body "Solicitar financiación Validaciones Documentos Documentos Presupuestos Pedidos …" at bounding box center [315, 142] width 630 height 285
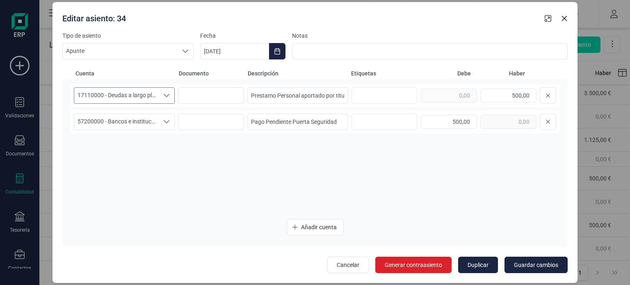
click at [155, 93] on span "17110000 - Deudas a largo plazo con socios" at bounding box center [116, 96] width 84 height 16
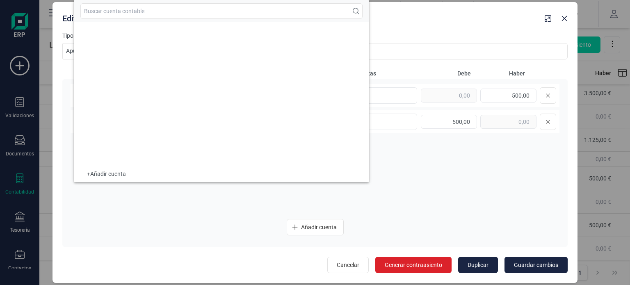
scroll to position [1069, 0]
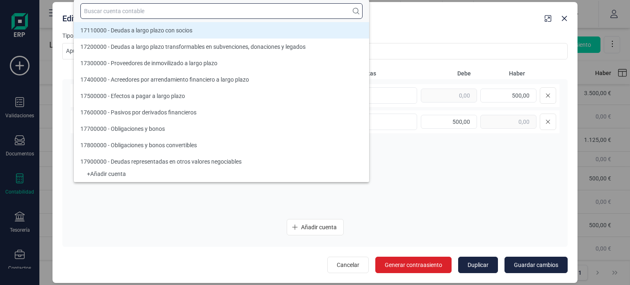
click at [133, 16] on input "text" at bounding box center [221, 11] width 282 height 16
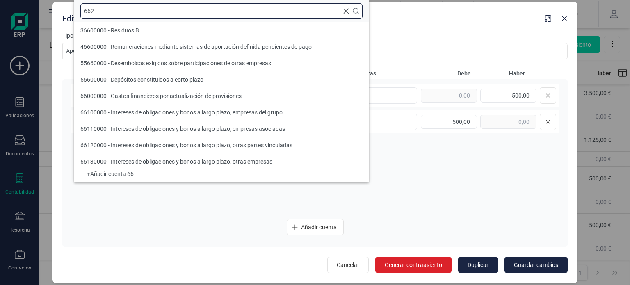
scroll to position [0, 0]
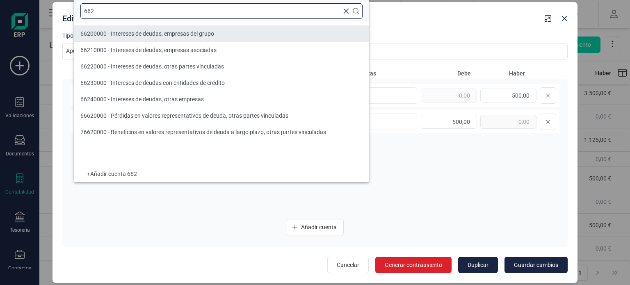
type input "662"
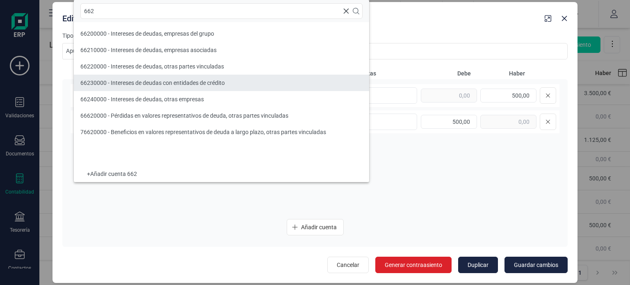
click at [219, 80] on span "66230000 - Intereses de deudas con entidades de crédito" at bounding box center [152, 83] width 144 height 7
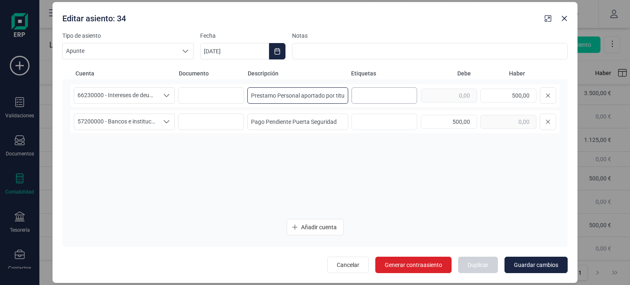
scroll to position [0, 6]
drag, startPoint x: 251, startPoint y: 93, endPoint x: 406, endPoint y: 105, distance: 155.7
click at [406, 105] on div "66230000 - Intereses de deudas con entidades de crédito 66230000 - Intereses de…" at bounding box center [315, 95] width 489 height 23
type input "Gastos por intereses prestamos BBVA"
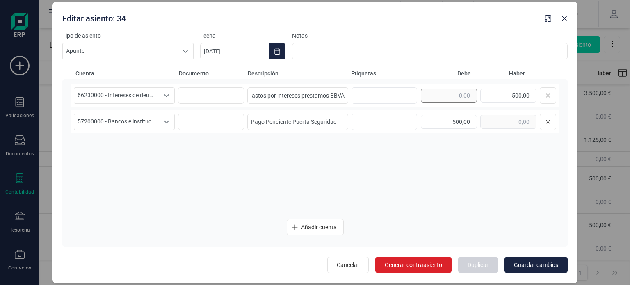
scroll to position [0, 0]
drag, startPoint x: 499, startPoint y: 93, endPoint x: 550, endPoint y: 92, distance: 51.7
click at [550, 92] on div "500,00" at bounding box center [488, 95] width 135 height 16
click at [501, 123] on div "500,00" at bounding box center [488, 122] width 135 height 16
click at [280, 50] on icon "Choose Date" at bounding box center [276, 51] width 5 height 7
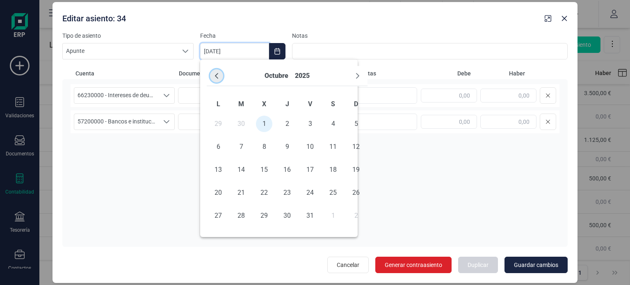
click at [217, 75] on icon "Previous Month" at bounding box center [216, 76] width 7 height 7
click at [245, 214] on span "30" at bounding box center [241, 215] width 16 height 16
type input "[DATE]"
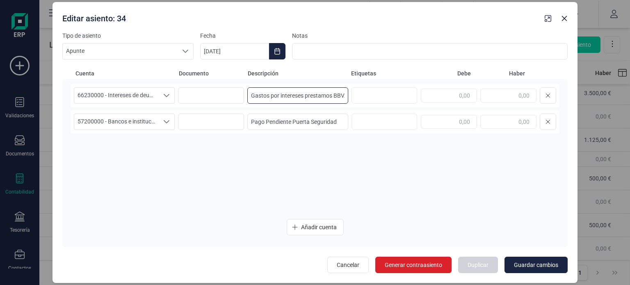
click at [254, 96] on input "Gastos por intereses prestamos BBVA" at bounding box center [297, 95] width 101 height 16
drag, startPoint x: 280, startPoint y: 94, endPoint x: 380, endPoint y: 99, distance: 100.1
click at [380, 99] on div "66230000 - Intereses de deudas con entidades de crédito 66230000 - Intereses de…" at bounding box center [315, 95] width 489 height 23
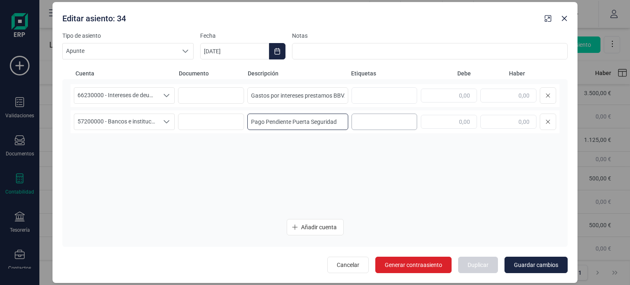
drag, startPoint x: 266, startPoint y: 124, endPoint x: 364, endPoint y: 123, distance: 98.0
click at [364, 123] on div "57200000 - Bancos e instituciones de crédito c/c vista, euros 57200000 - Bancos…" at bounding box center [315, 121] width 489 height 23
paste input "intereses prestamos BBVA"
type input "Pago intereses prestamos BBVA"
click at [512, 120] on input "text" at bounding box center [508, 122] width 56 height 14
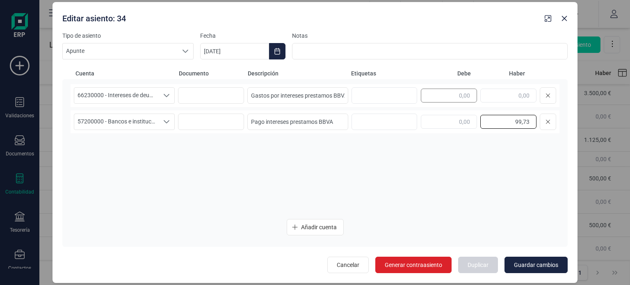
type input "99,73"
click at [465, 94] on input "text" at bounding box center [449, 96] width 56 height 14
type input "99,73"
click at [548, 262] on span "Guardar cambios" at bounding box center [536, 265] width 44 height 8
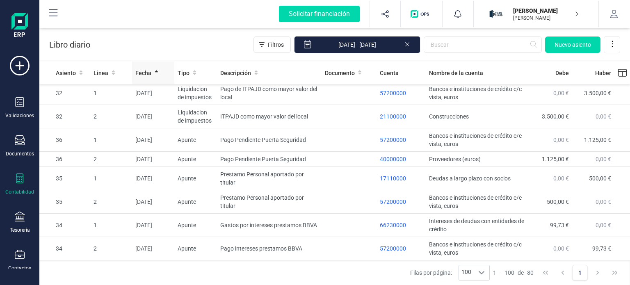
click at [138, 73] on span "Fecha" at bounding box center [143, 73] width 16 height 8
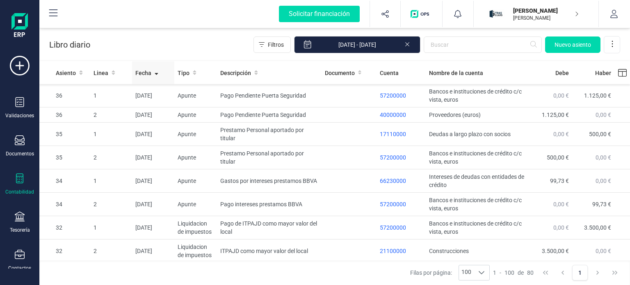
click at [138, 73] on span "Fecha" at bounding box center [143, 73] width 16 height 8
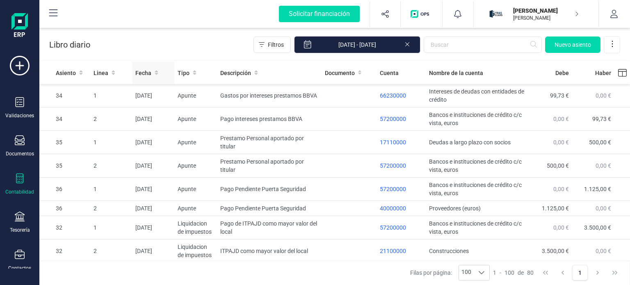
click at [147, 72] on span "Fecha" at bounding box center [143, 73] width 16 height 8
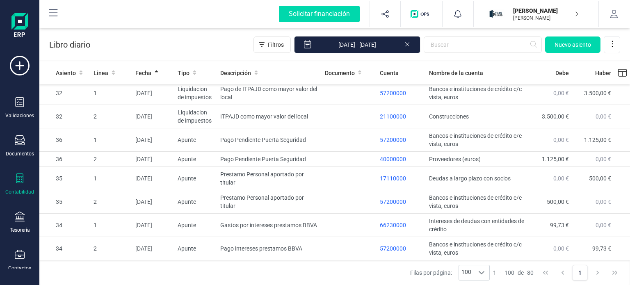
scroll to position [1653, 0]
click at [168, 227] on td "[DATE]" at bounding box center [153, 225] width 42 height 23
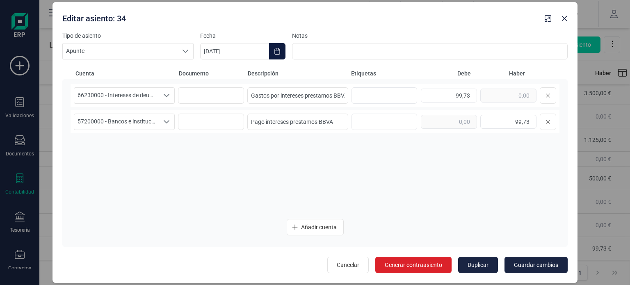
click at [274, 50] on icon "Choose Date" at bounding box center [276, 51] width 5 height 7
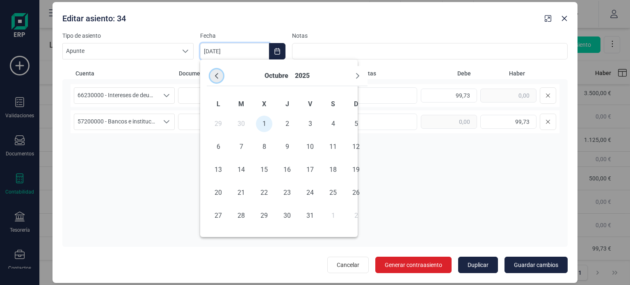
click at [214, 75] on icon "Previous Month" at bounding box center [216, 76] width 7 height 7
click at [241, 218] on span "30" at bounding box center [241, 215] width 16 height 16
type input "[DATE]"
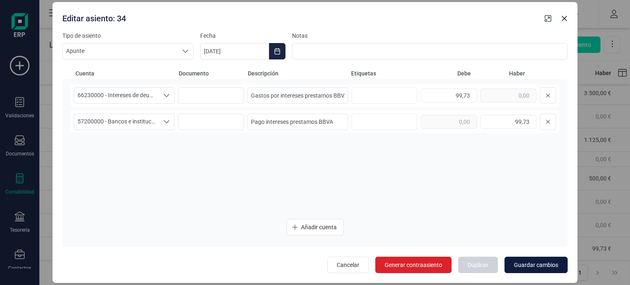
click at [521, 265] on span "Guardar cambios" at bounding box center [536, 265] width 44 height 8
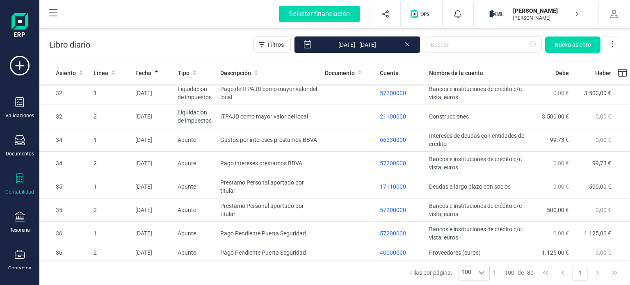
click at [25, 181] on div "Contabilidad" at bounding box center [19, 184] width 33 height 22
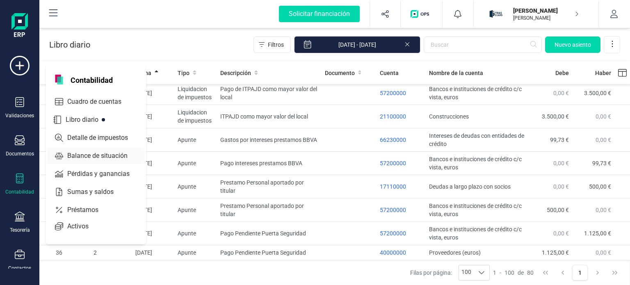
click at [88, 157] on span "Balance de situación" at bounding box center [103, 156] width 78 height 10
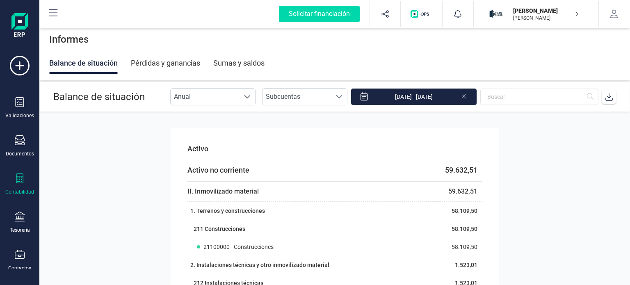
click at [627, 136] on section "Activo Activo no corriente 59.632,51 II. Inmovilizado material 59.632,51 1. [PE…" at bounding box center [334, 198] width 590 height 173
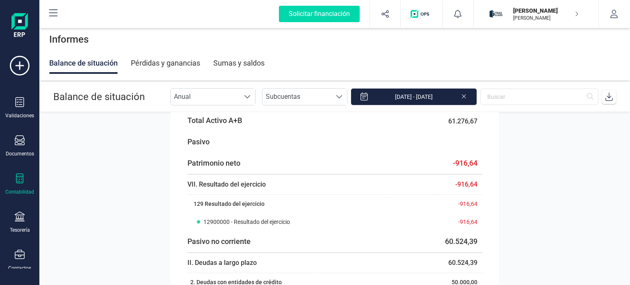
scroll to position [457, 0]
